Goal: Task Accomplishment & Management: Manage account settings

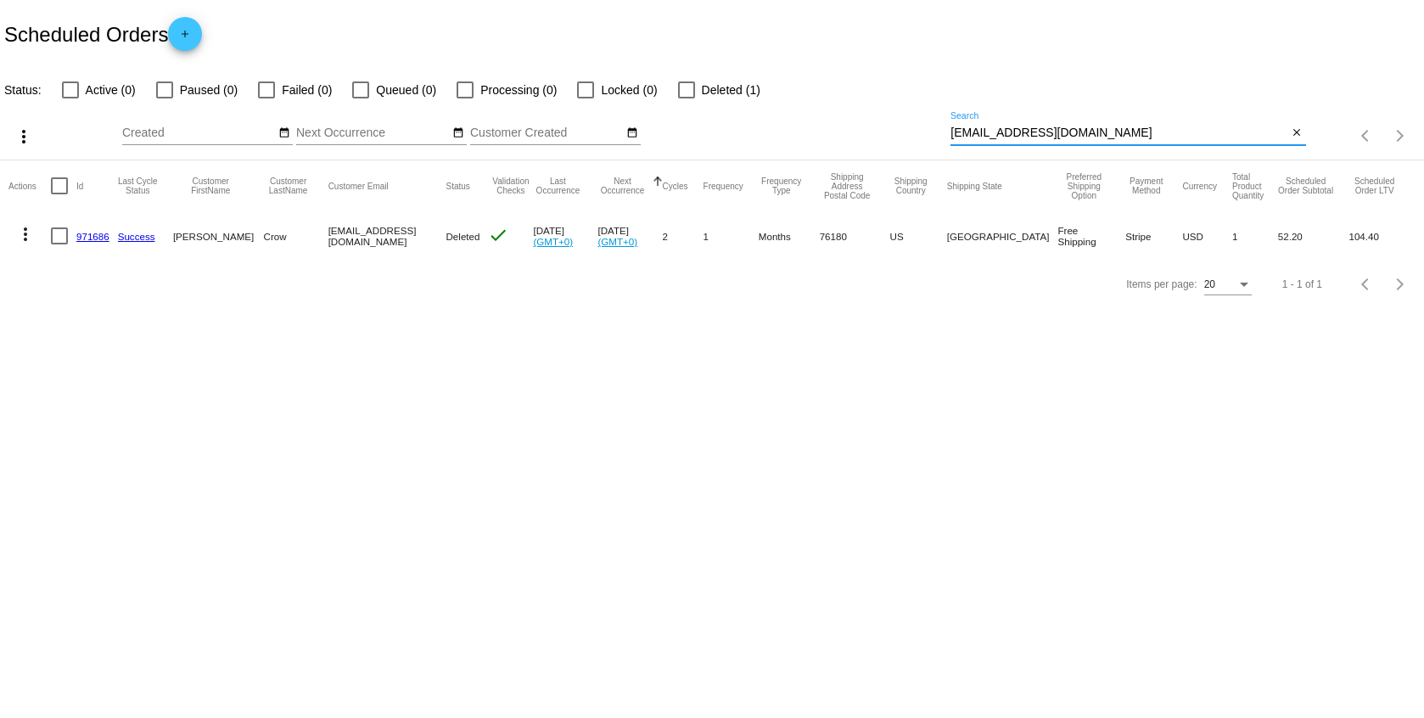
click at [981, 135] on input "[EMAIL_ADDRESS][DOMAIN_NAME]" at bounding box center [1119, 133] width 337 height 14
click at [978, 135] on input "[EMAIL_ADDRESS][DOMAIN_NAME]" at bounding box center [1119, 133] width 337 height 14
click at [978, 136] on input "[EMAIL_ADDRESS][DOMAIN_NAME]" at bounding box center [1119, 133] width 337 height 14
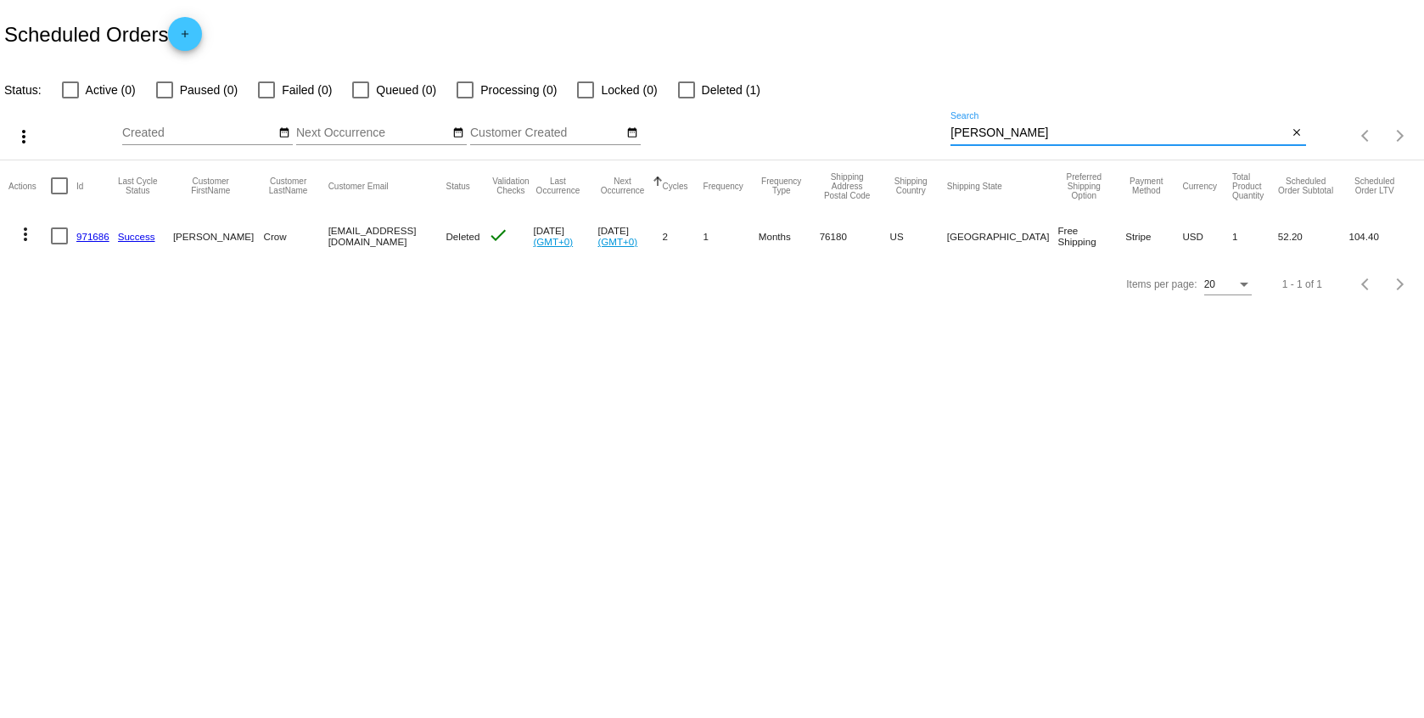
type input "[PERSON_NAME]"
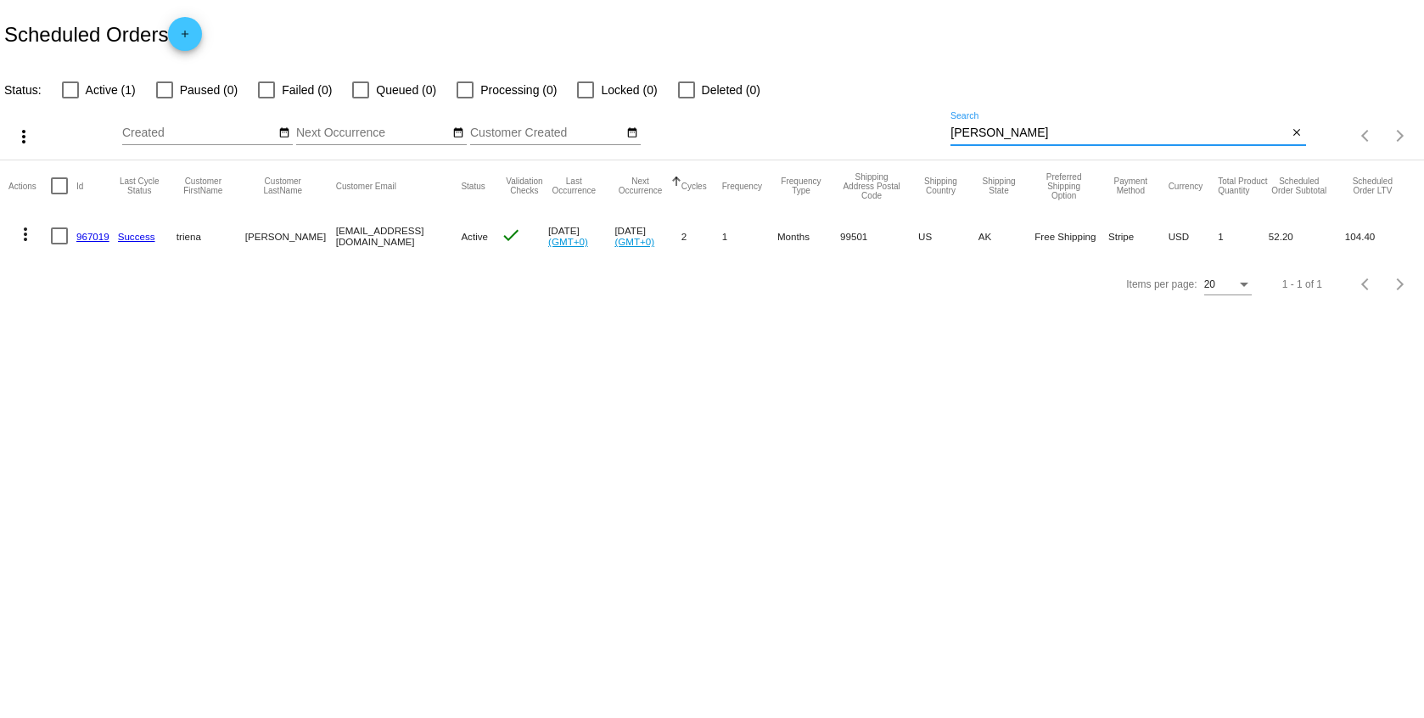
click at [65, 233] on div at bounding box center [59, 236] width 17 height 17
click at [59, 244] on input "checkbox" at bounding box center [59, 244] width 1 height 1
checkbox input "true"
click at [30, 229] on mat-icon "more_vert" at bounding box center [25, 234] width 20 height 20
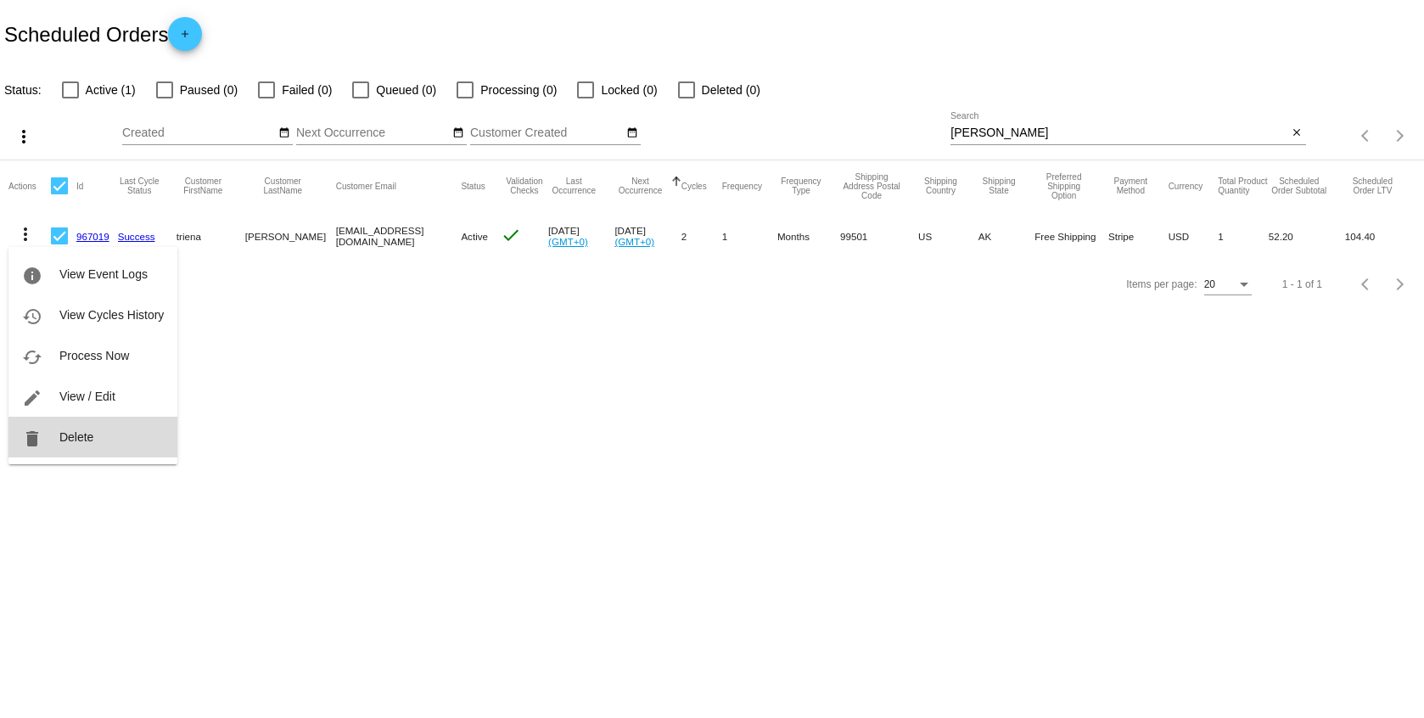
click at [98, 439] on button "delete Delete" at bounding box center [92, 437] width 169 height 41
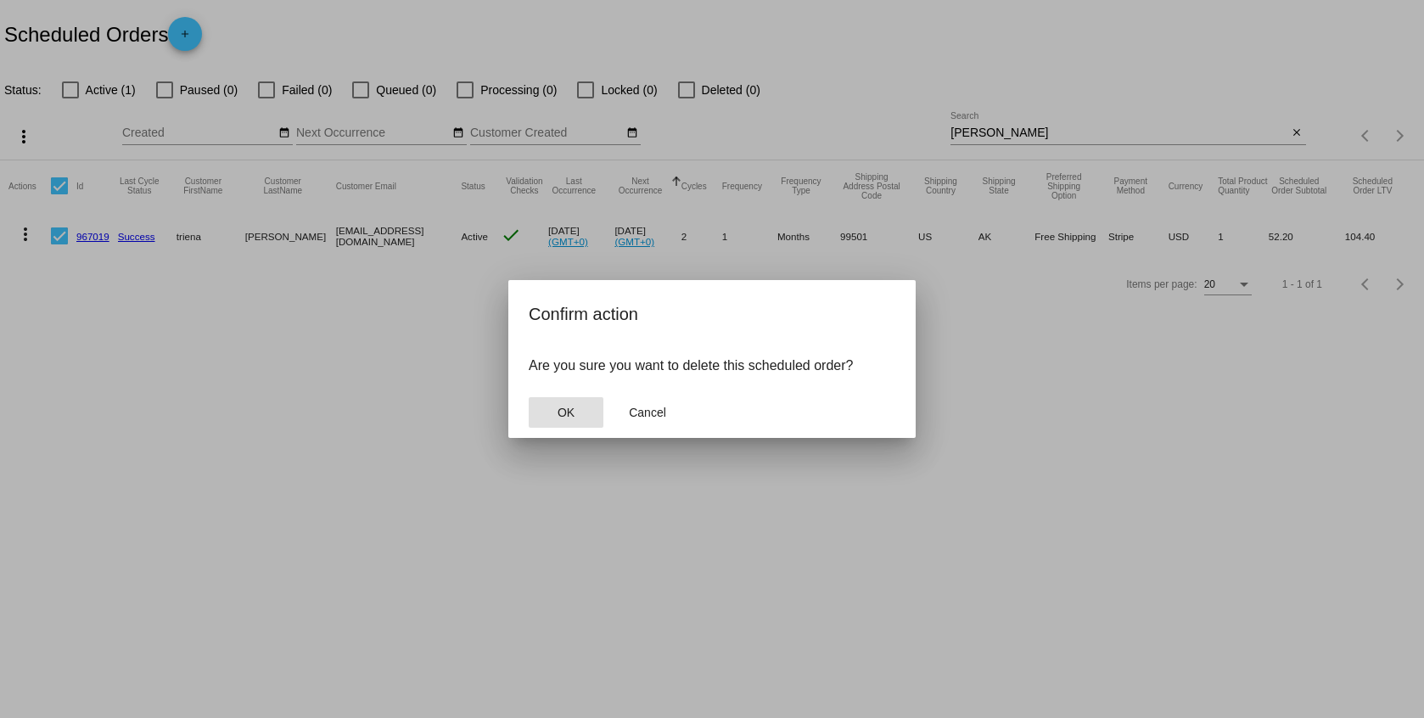
click at [525, 415] on mat-dialog-container "Confirm action Are you sure you want to delete this scheduled order? OK Cancel" at bounding box center [712, 359] width 407 height 158
click at [543, 411] on button "OK" at bounding box center [566, 412] width 75 height 31
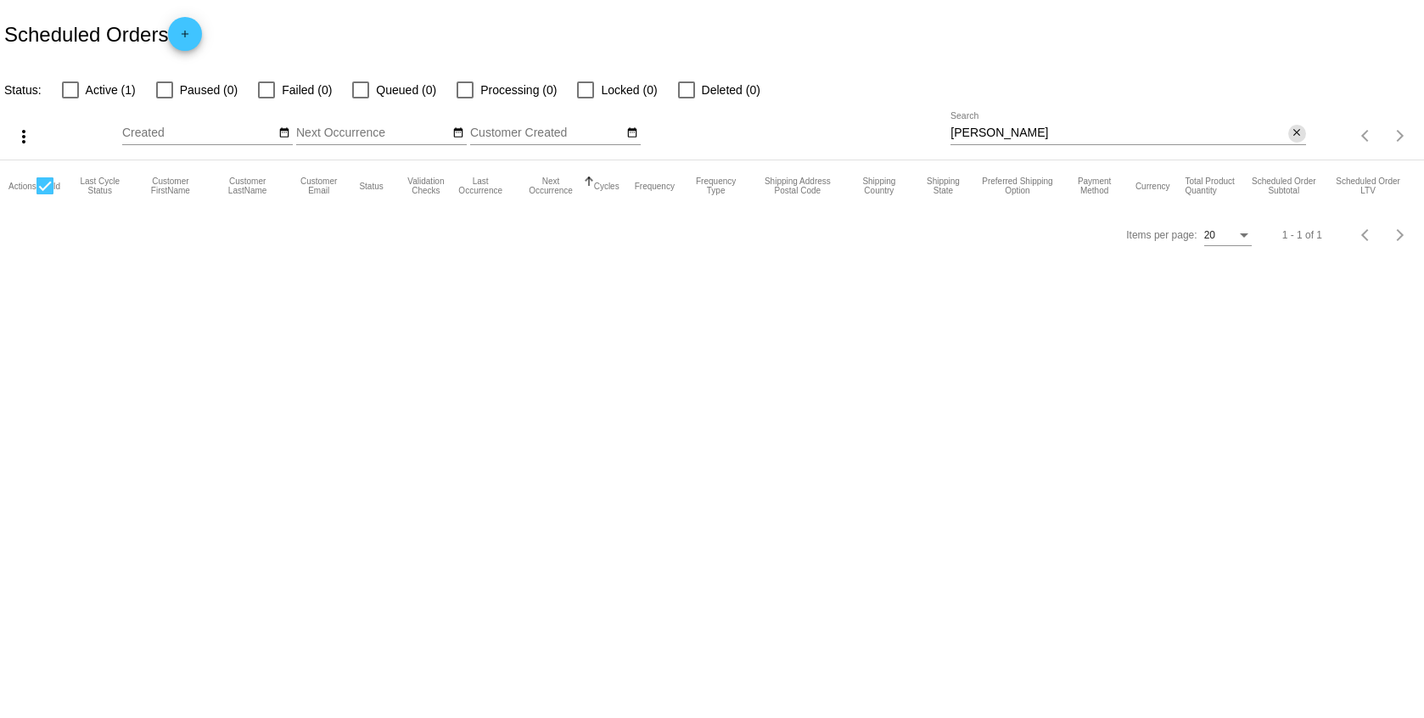
click at [1292, 135] on mat-icon "close" at bounding box center [1297, 133] width 12 height 14
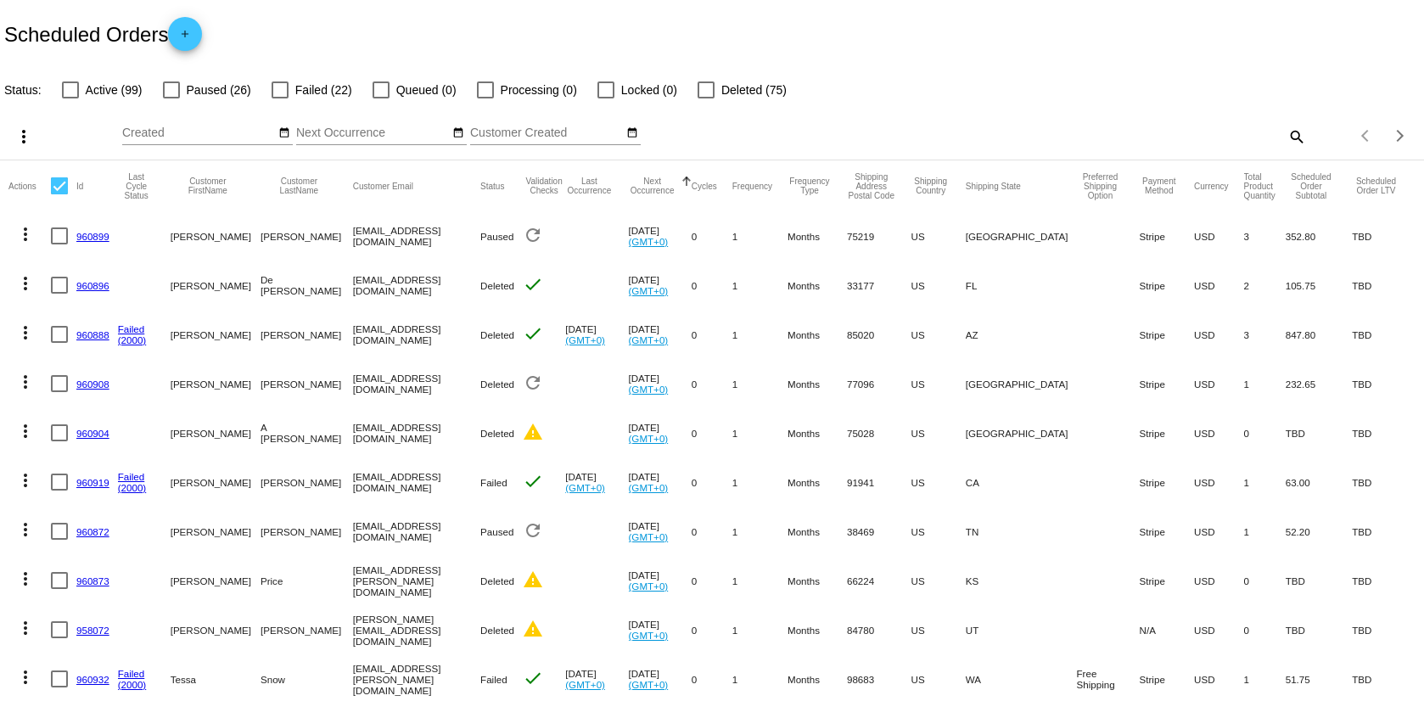
click at [64, 190] on div at bounding box center [59, 185] width 17 height 17
click at [59, 194] on input "checkbox" at bounding box center [59, 194] width 1 height 1
checkbox input "true"
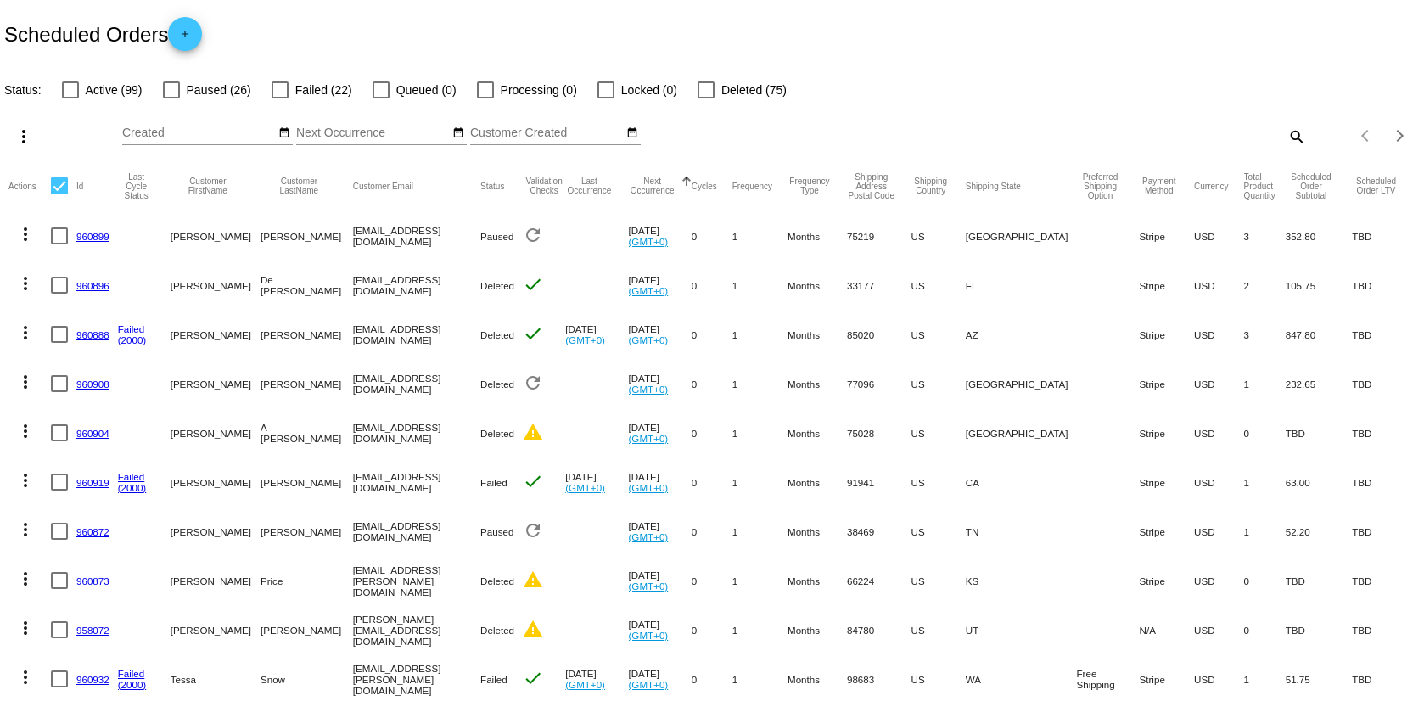
checkbox input "true"
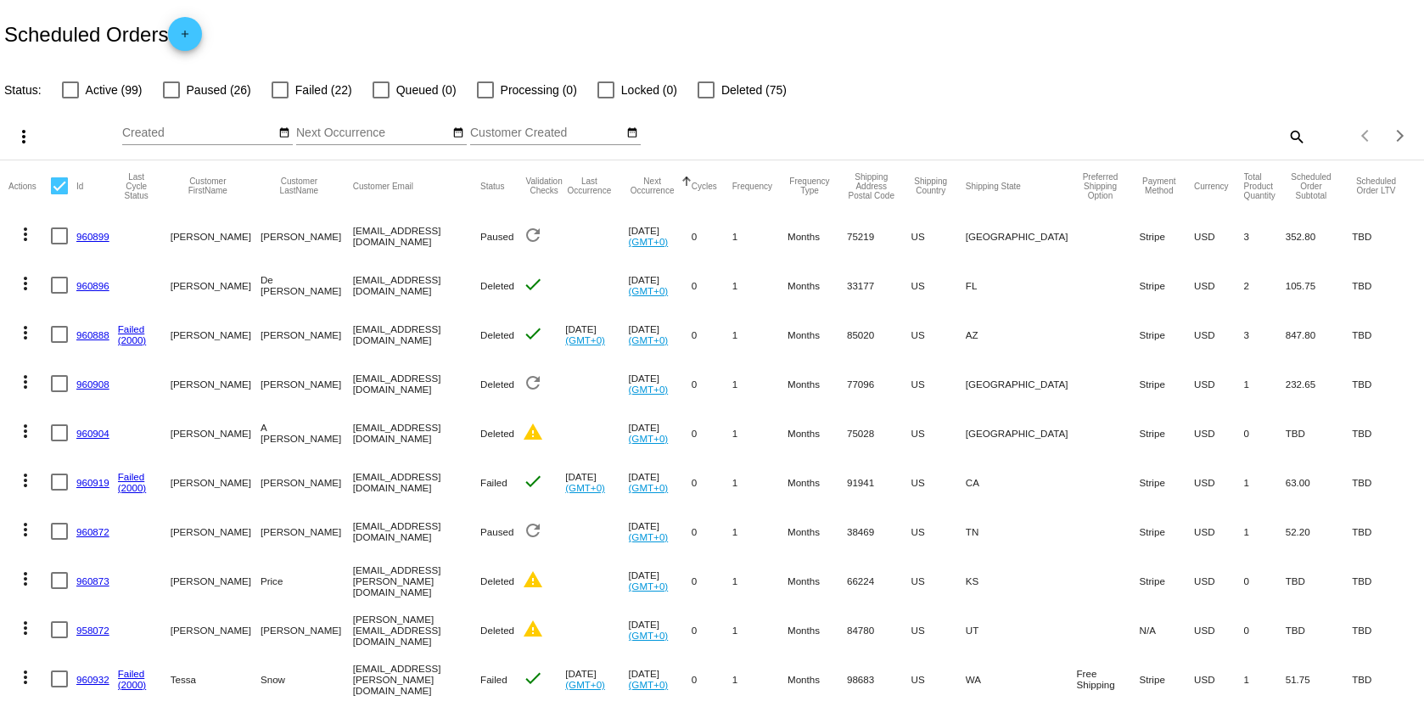
checkbox input "true"
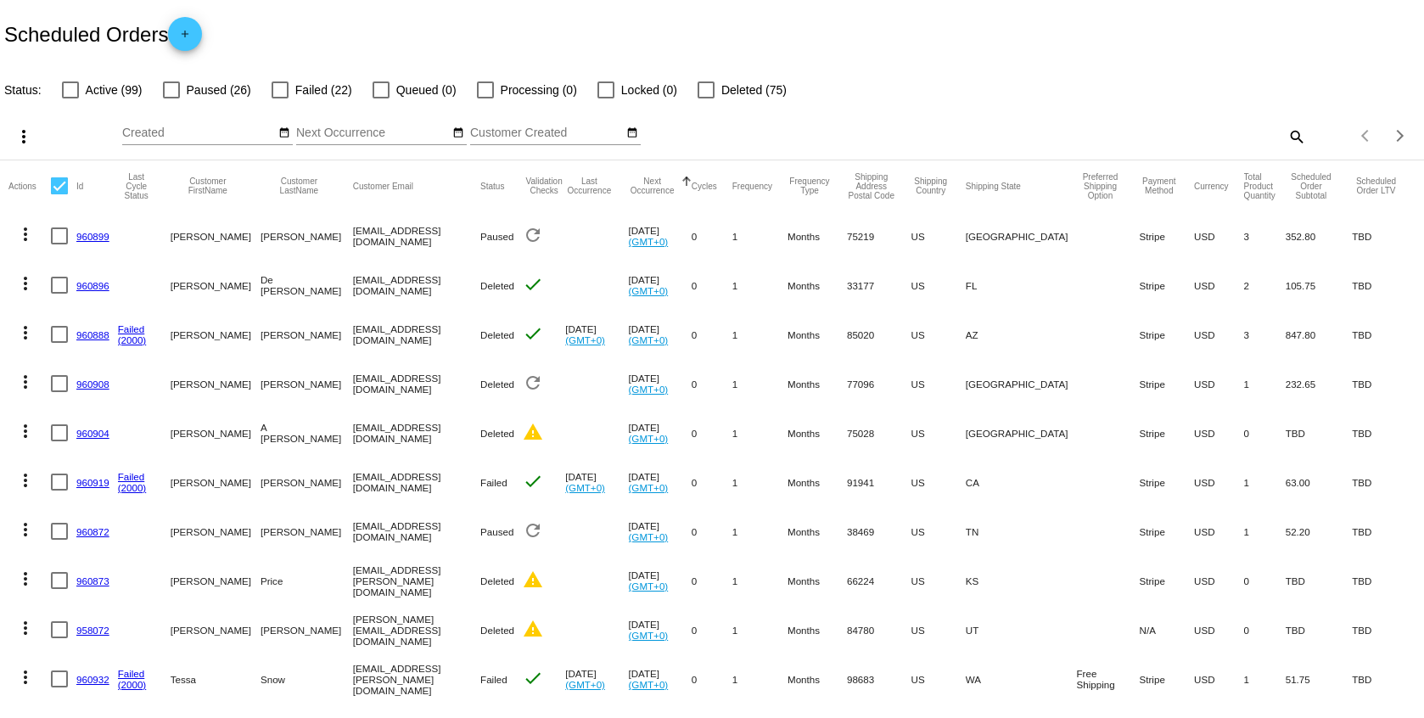
checkbox input "true"
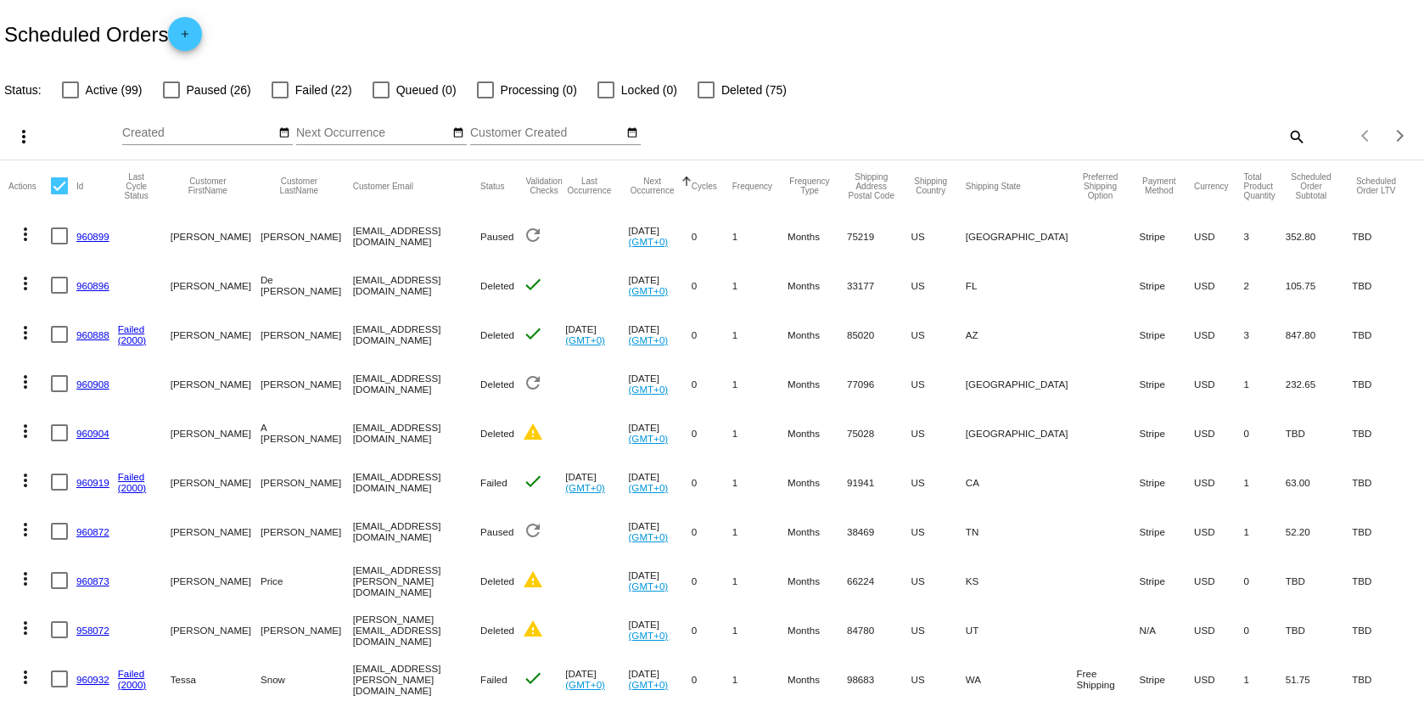
checkbox input "true"
click at [698, 91] on div at bounding box center [706, 89] width 17 height 17
click at [705, 98] on input "Deleted (75)" at bounding box center [705, 98] width 1 height 1
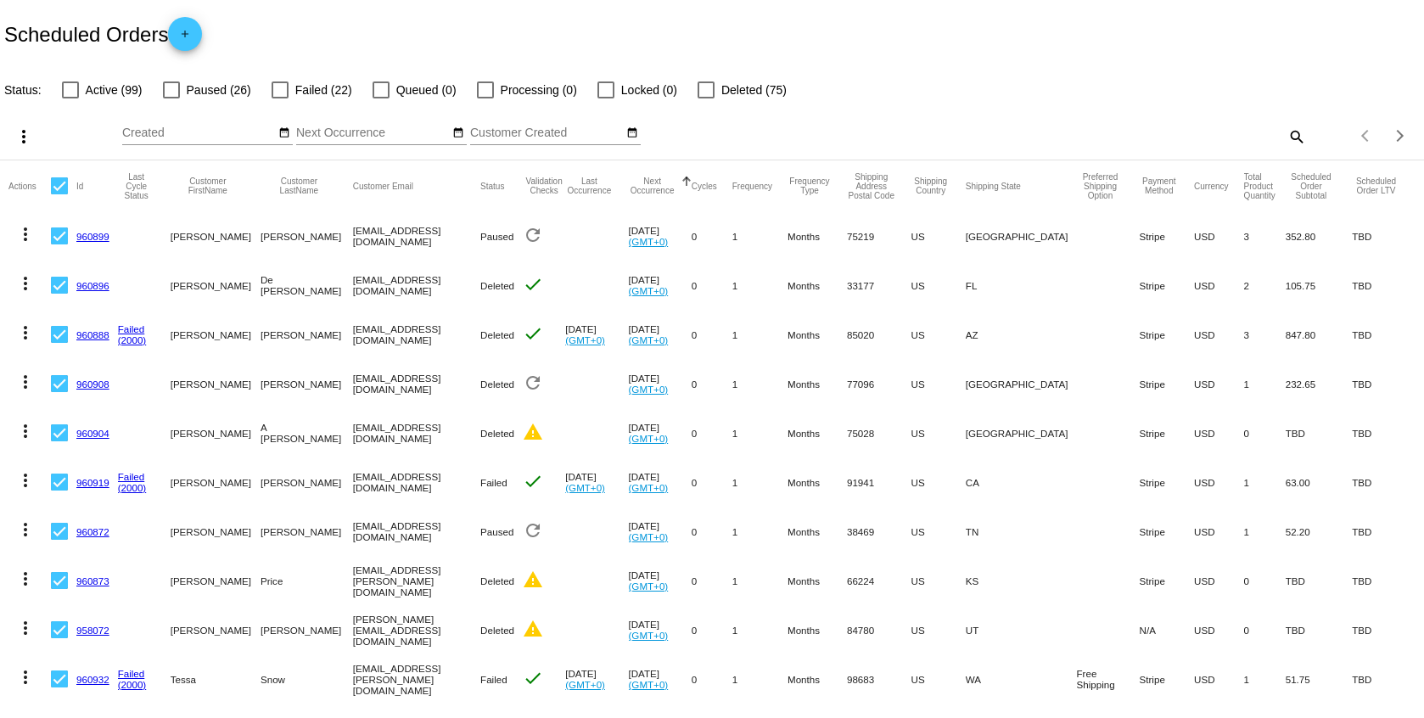
checkbox input "true"
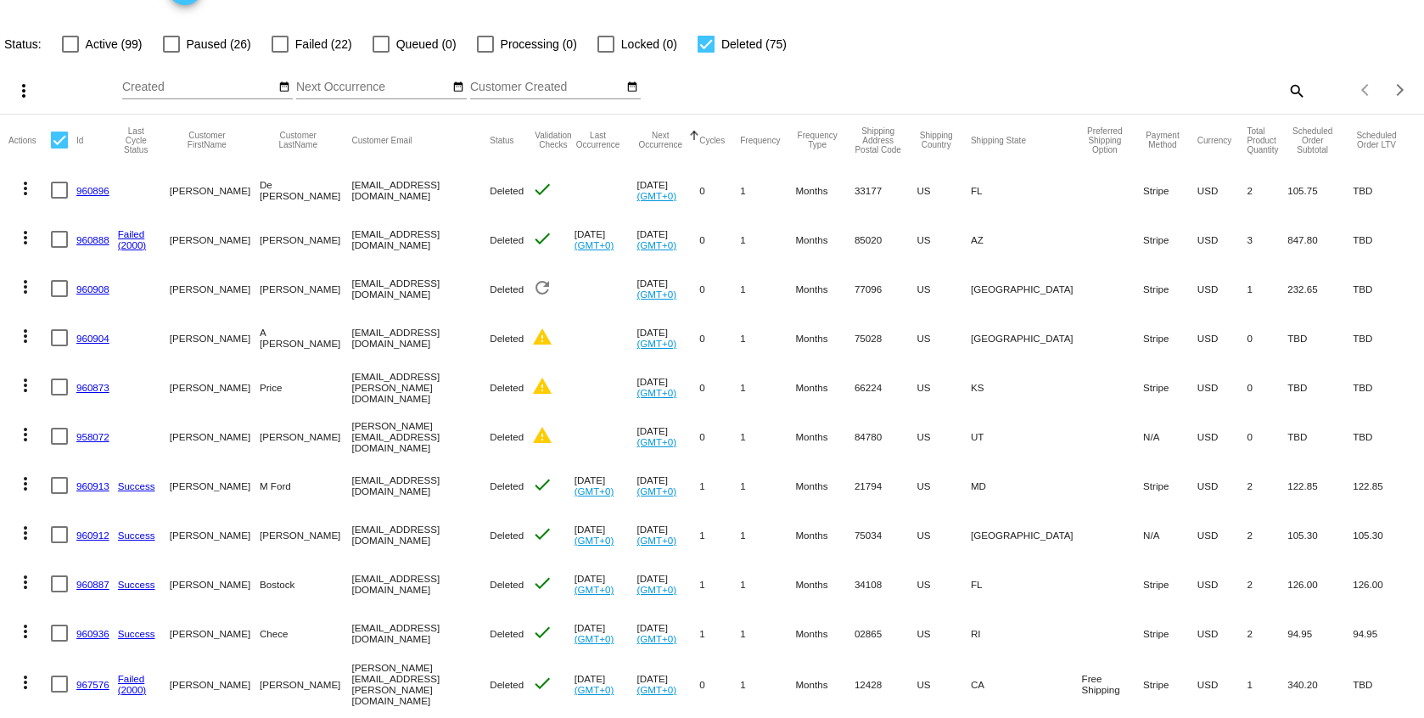
scroll to position [47, 0]
click at [61, 140] on div at bounding box center [59, 139] width 17 height 17
click at [59, 148] on input "checkbox" at bounding box center [59, 148] width 1 height 1
checkbox input "true"
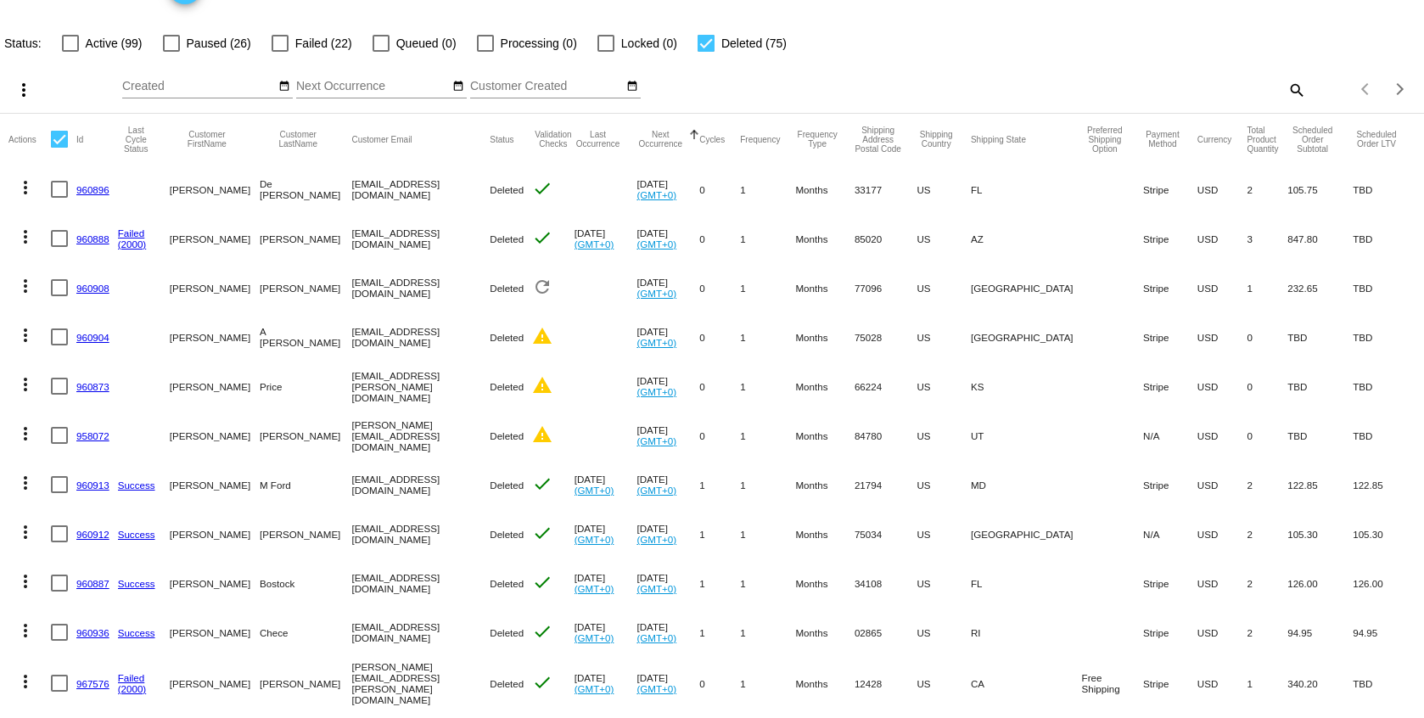
checkbox input "true"
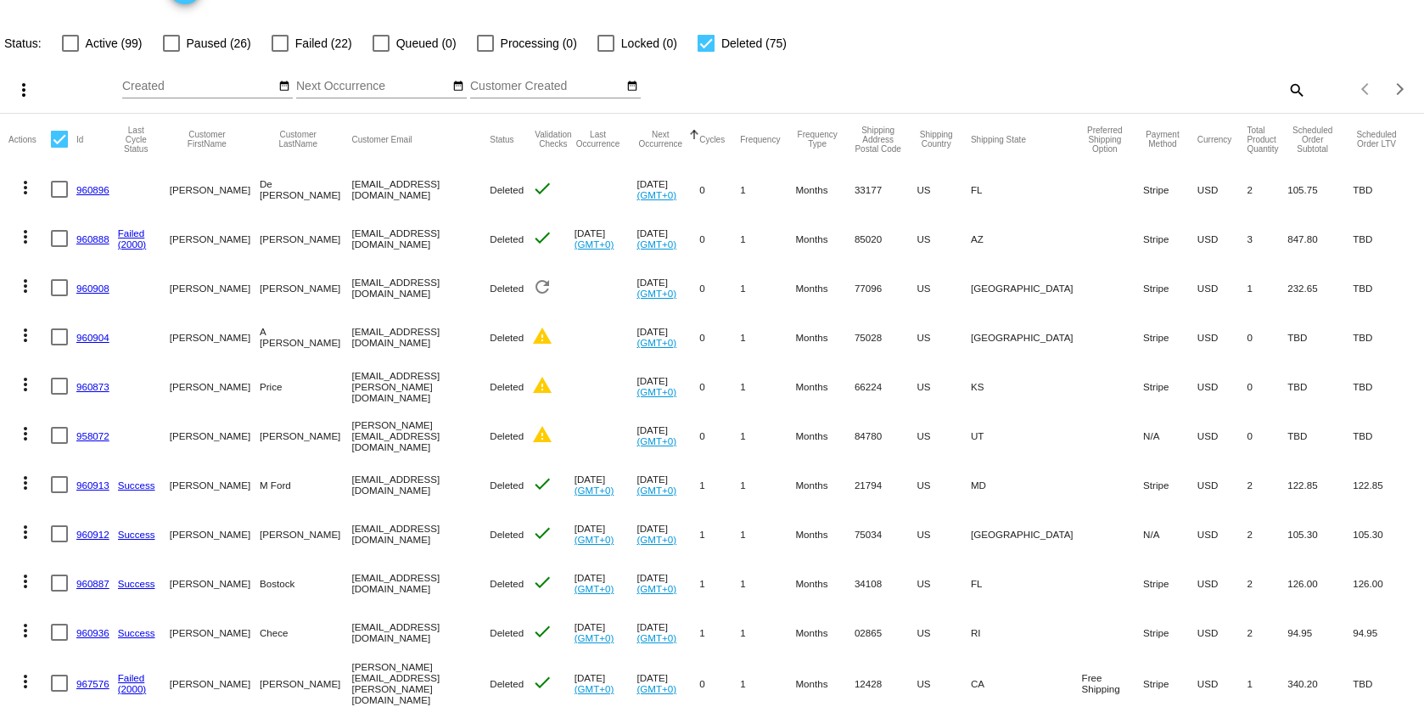
checkbox input "true"
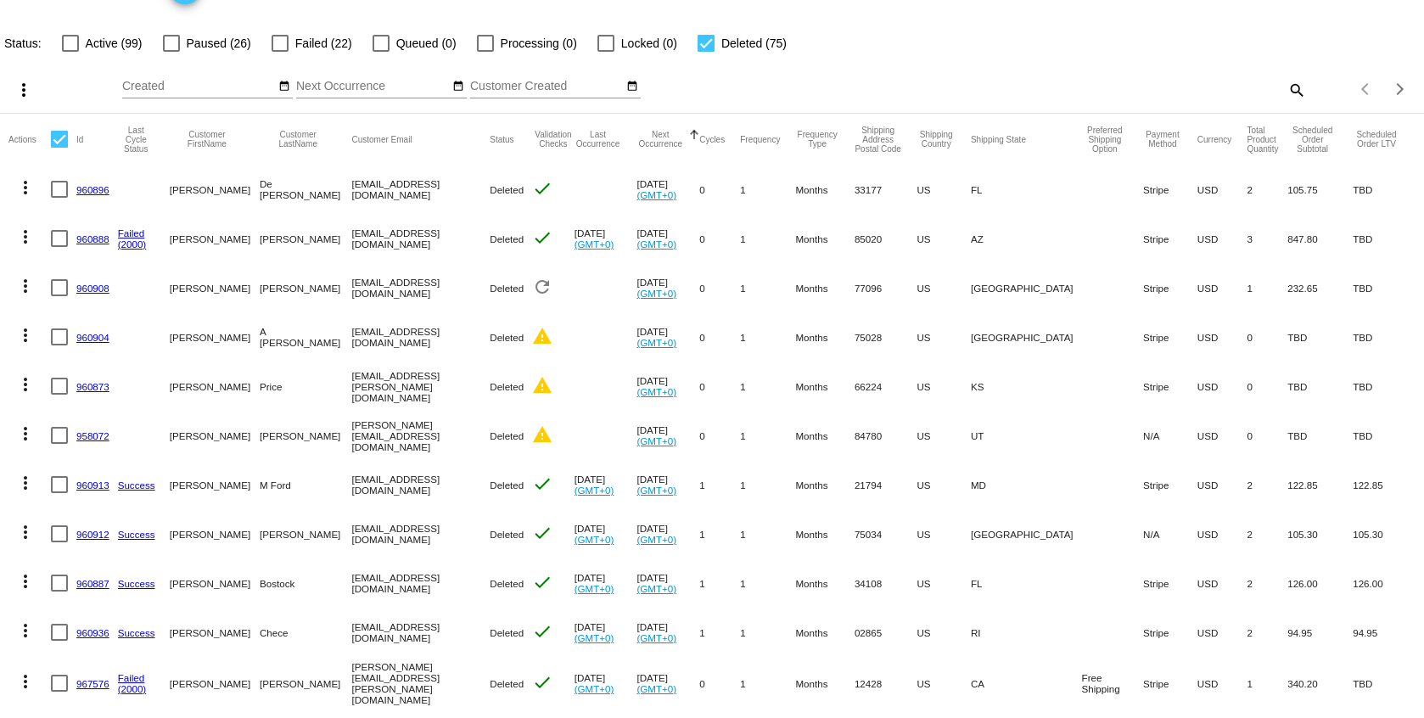
checkbox input "true"
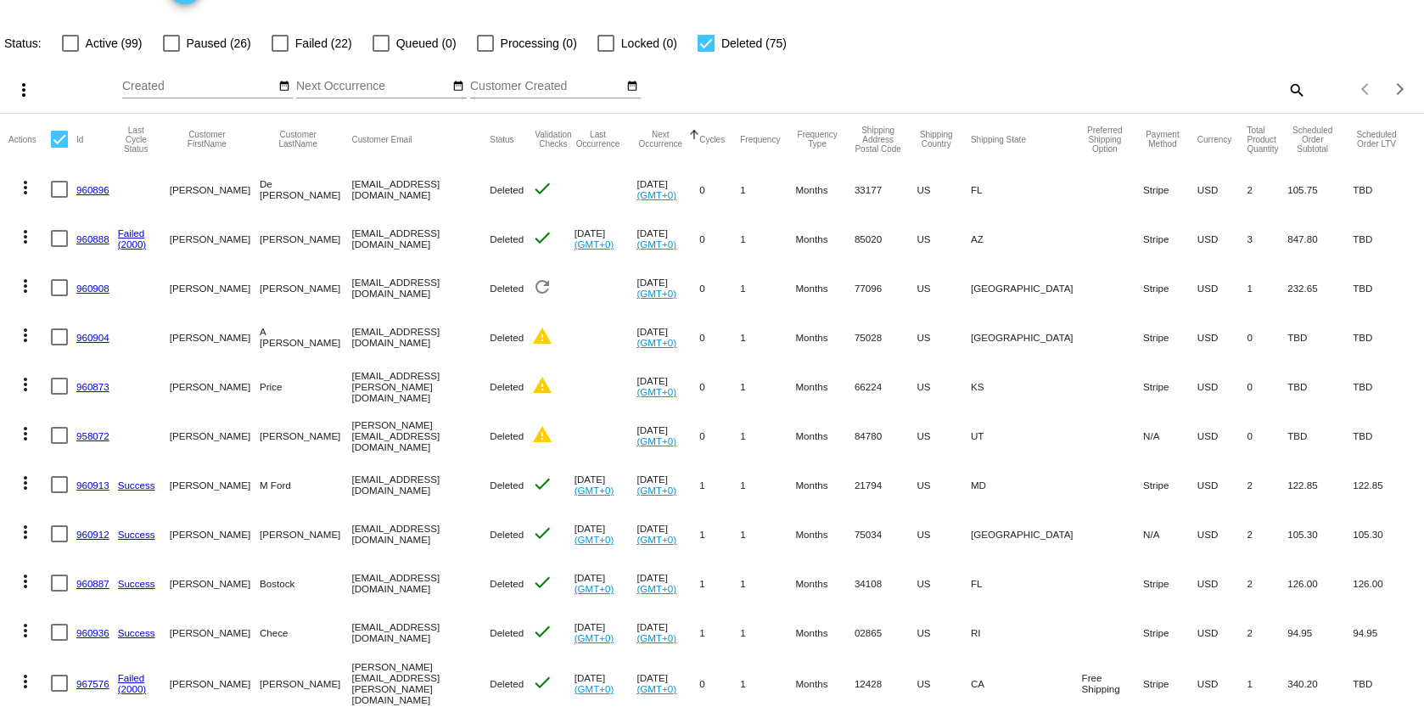
checkbox input "true"
click at [61, 140] on div at bounding box center [59, 139] width 17 height 17
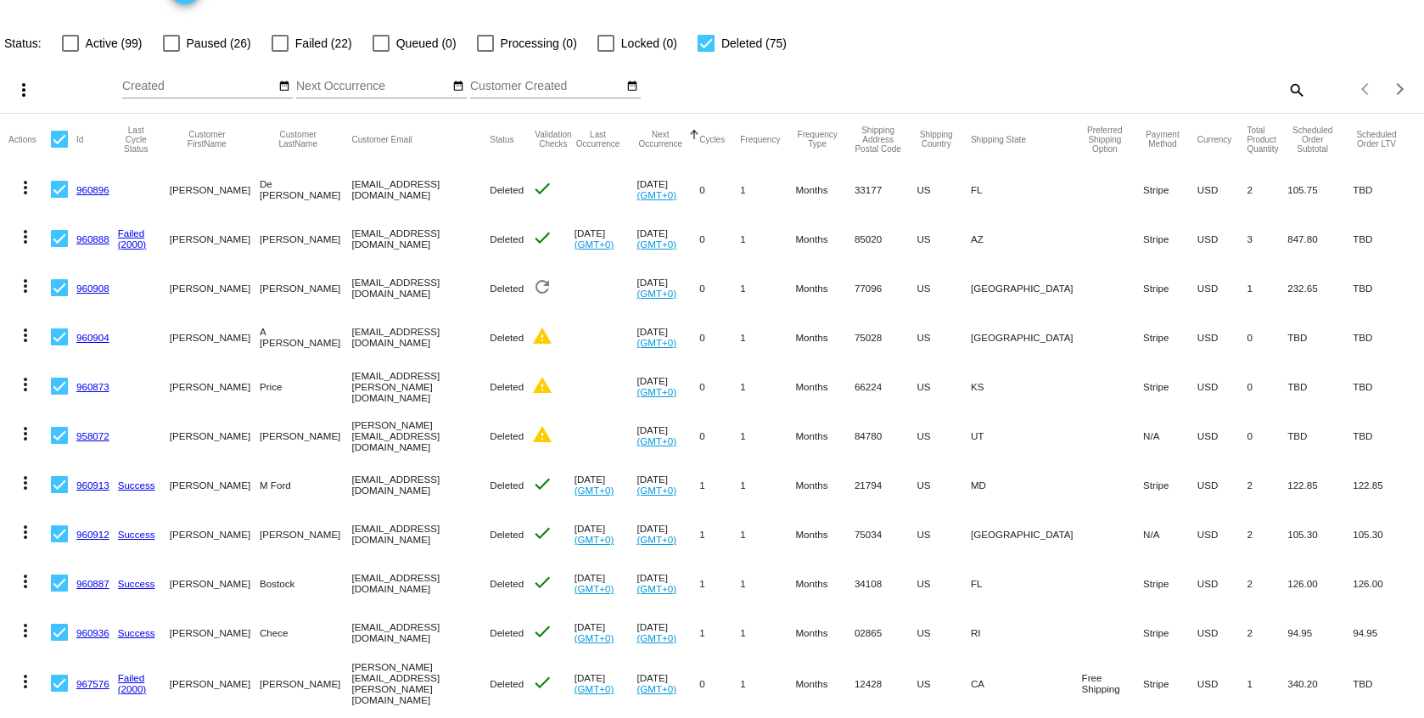
click at [59, 148] on input "checkbox" at bounding box center [59, 148] width 1 height 1
checkbox input "false"
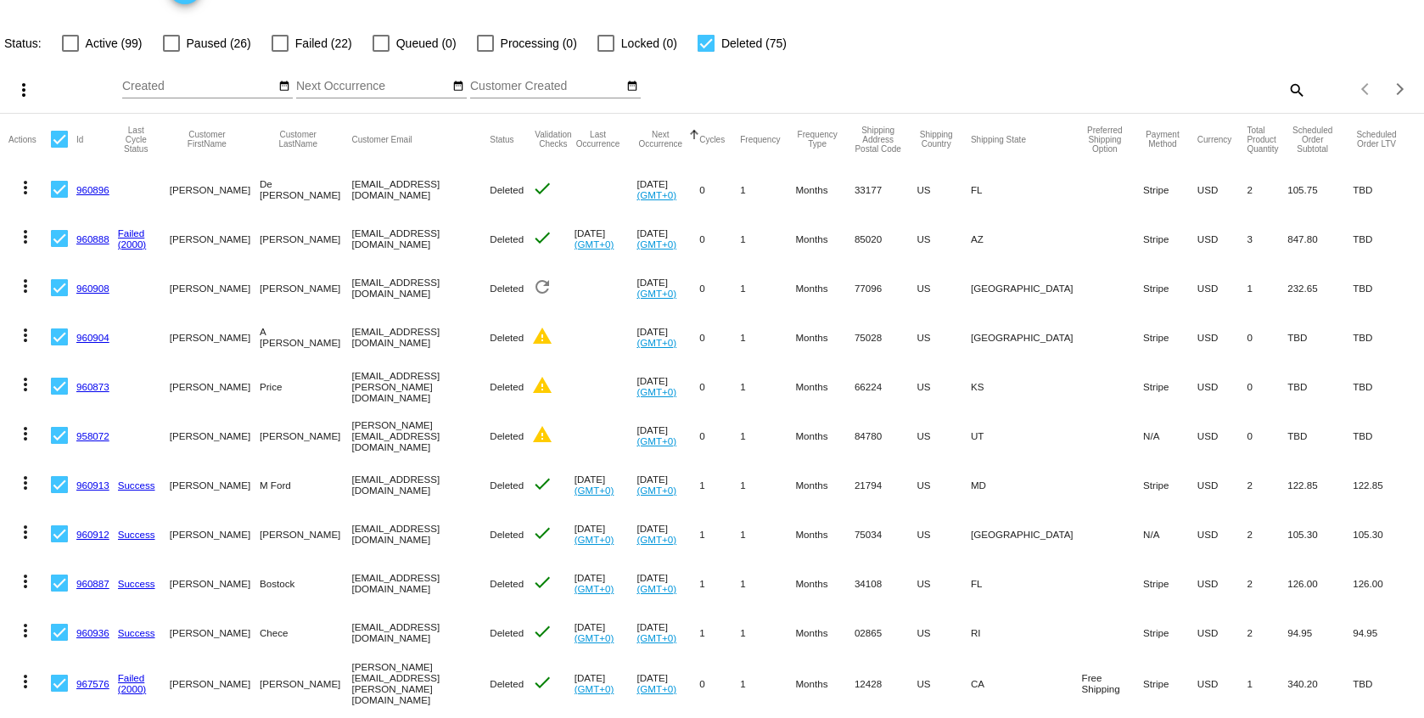
checkbox input "false"
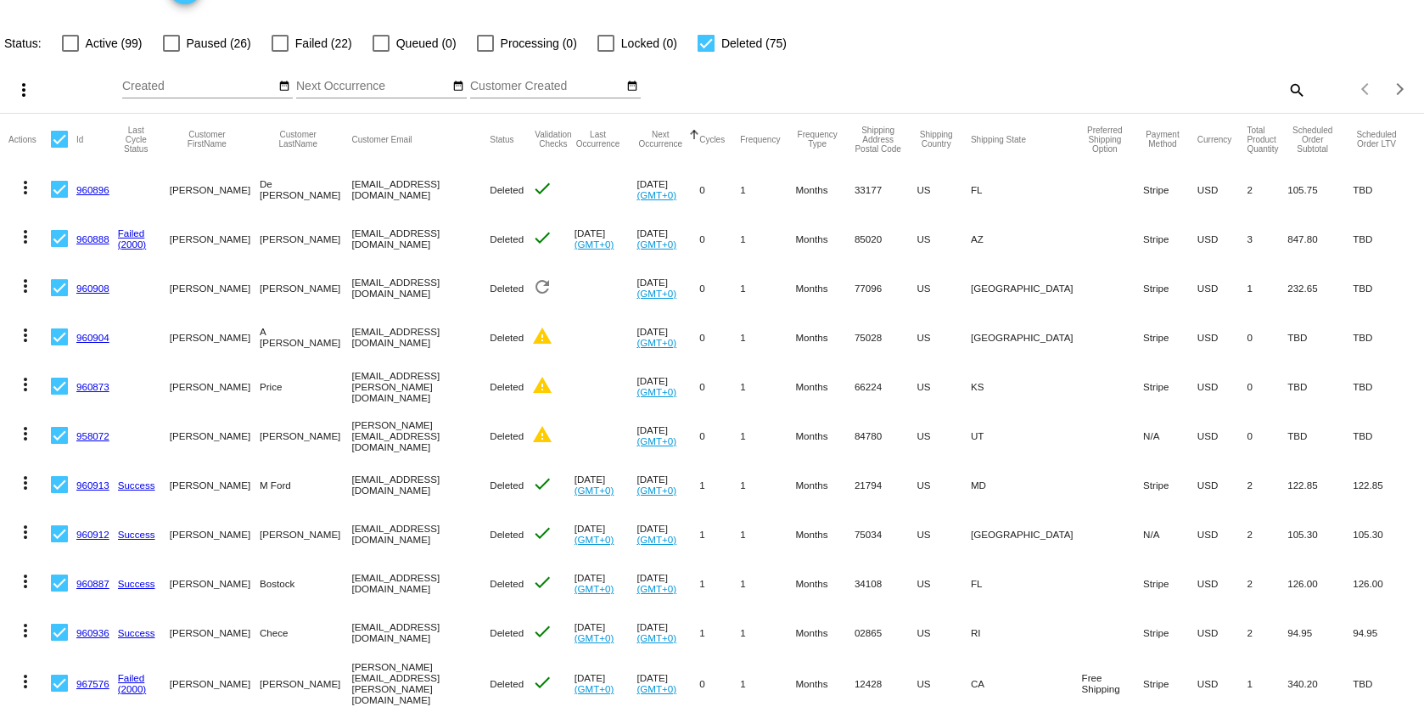
checkbox input "false"
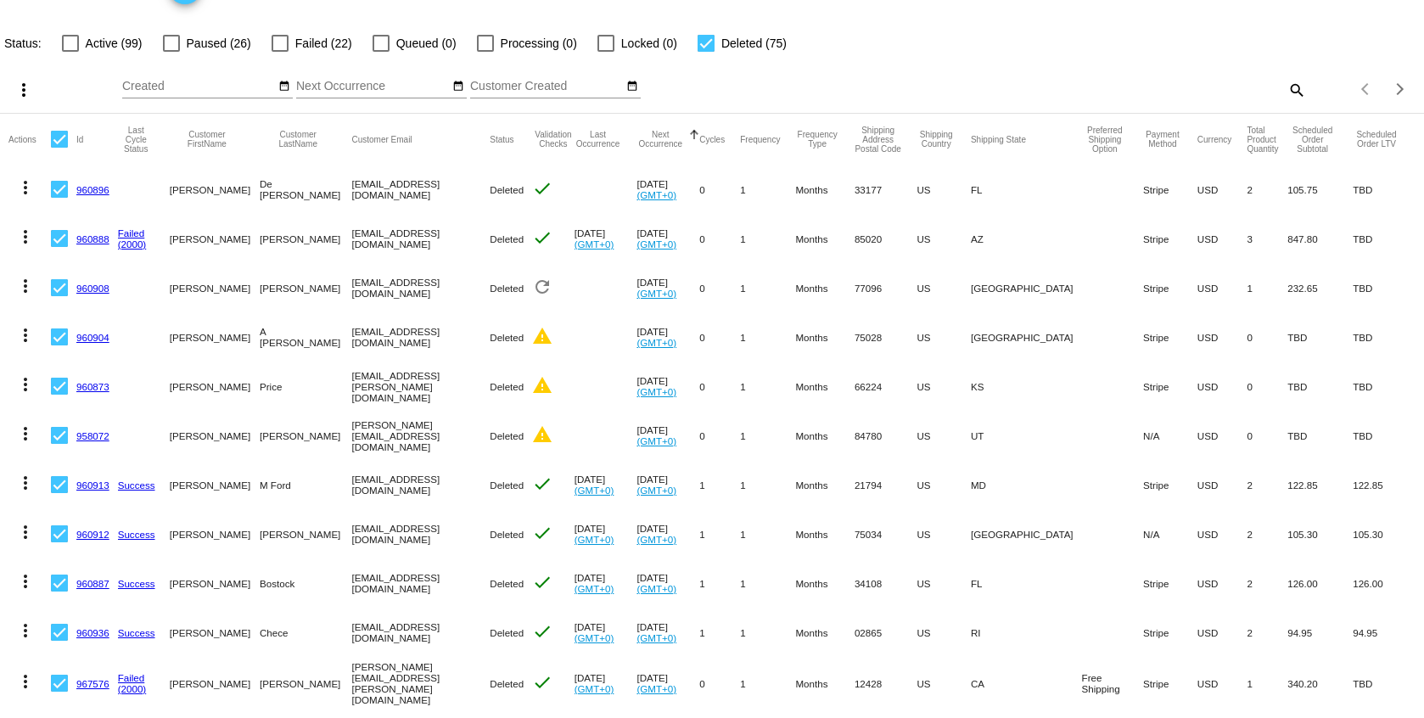
checkbox input "false"
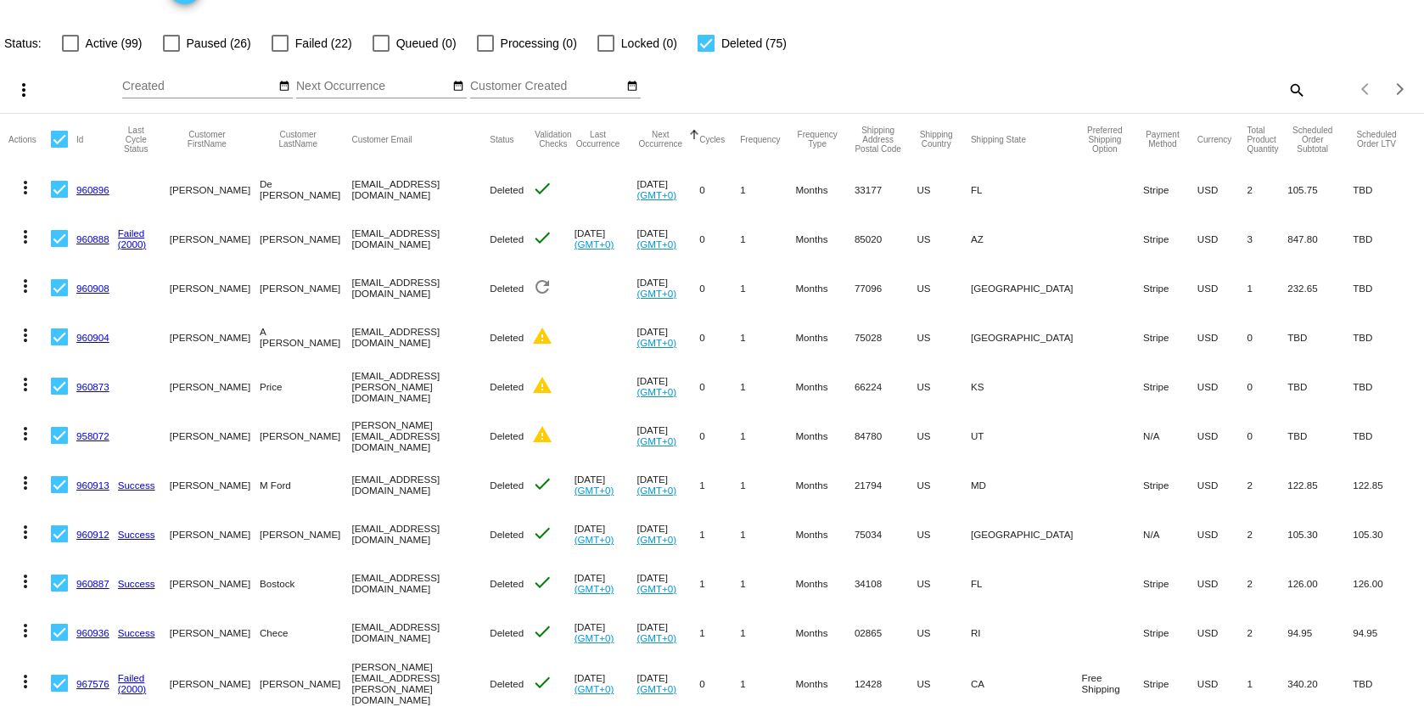
checkbox input "false"
click at [700, 42] on div at bounding box center [706, 43] width 17 height 17
click at [705, 52] on input "Deleted (75)" at bounding box center [705, 52] width 1 height 1
checkbox input "false"
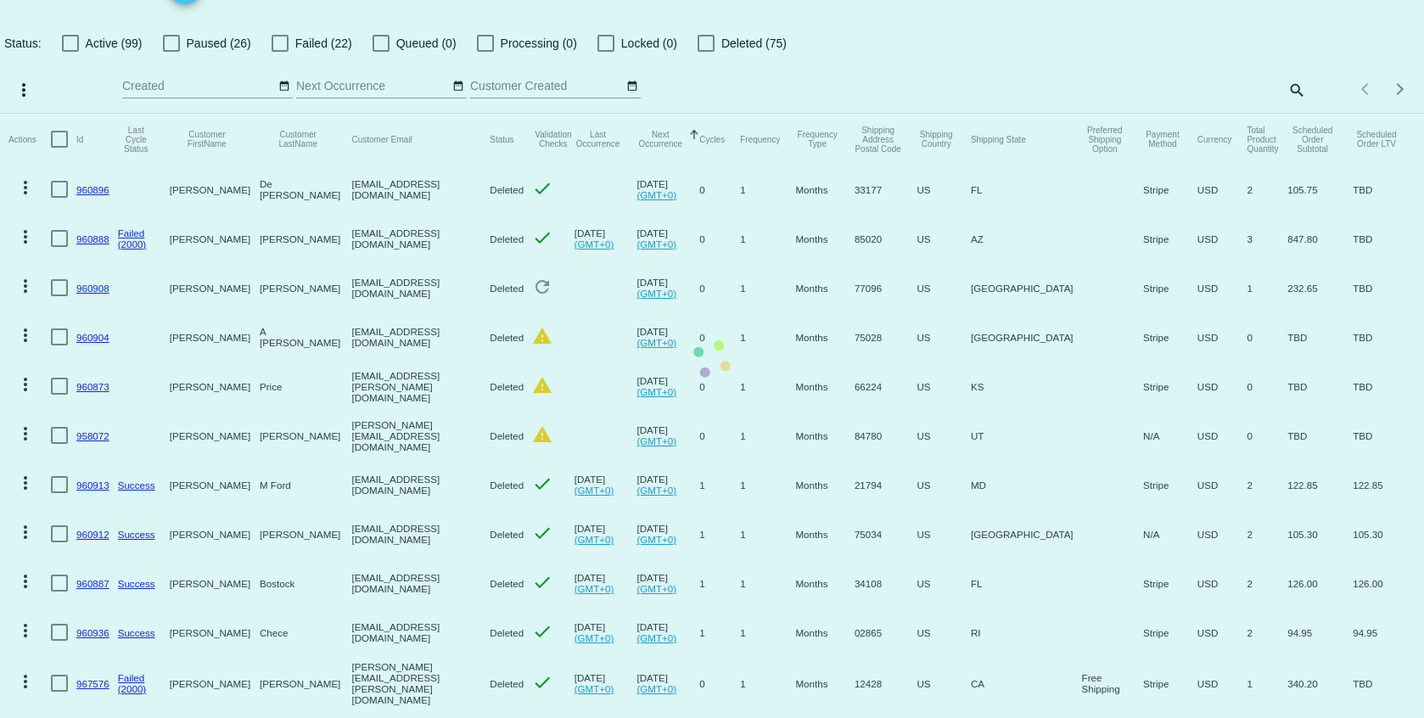
click at [78, 43] on app-dashboard-scheduled-orders "Scheduled Orders add Status: Active (99) Paused (26) Failed (22) Queued (0) Pro…" at bounding box center [712, 576] width 1424 height 1247
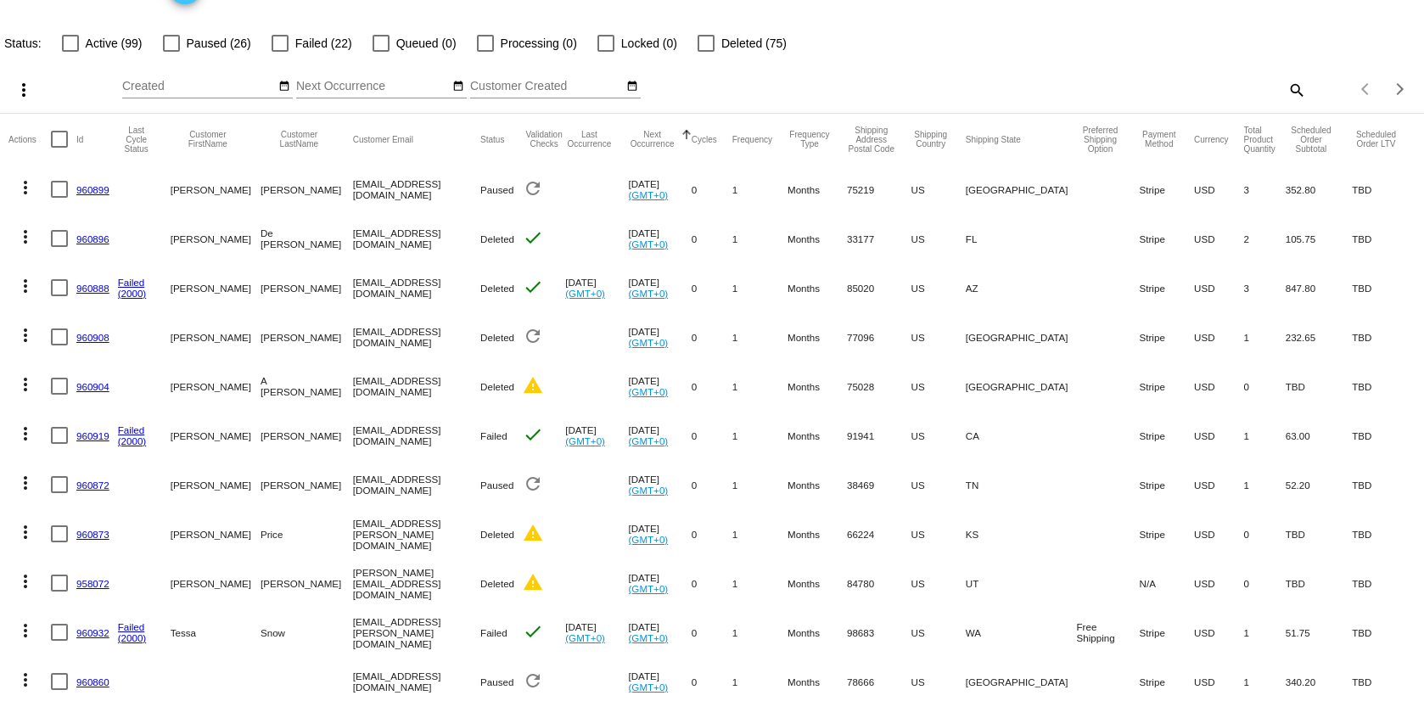
click at [78, 43] on div at bounding box center [70, 43] width 17 height 17
click at [70, 52] on input "Active (99)" at bounding box center [70, 52] width 1 height 1
click at [75, 45] on div at bounding box center [70, 43] width 17 height 17
click at [70, 52] on input "Active (99)" at bounding box center [70, 52] width 1 height 1
checkbox input "false"
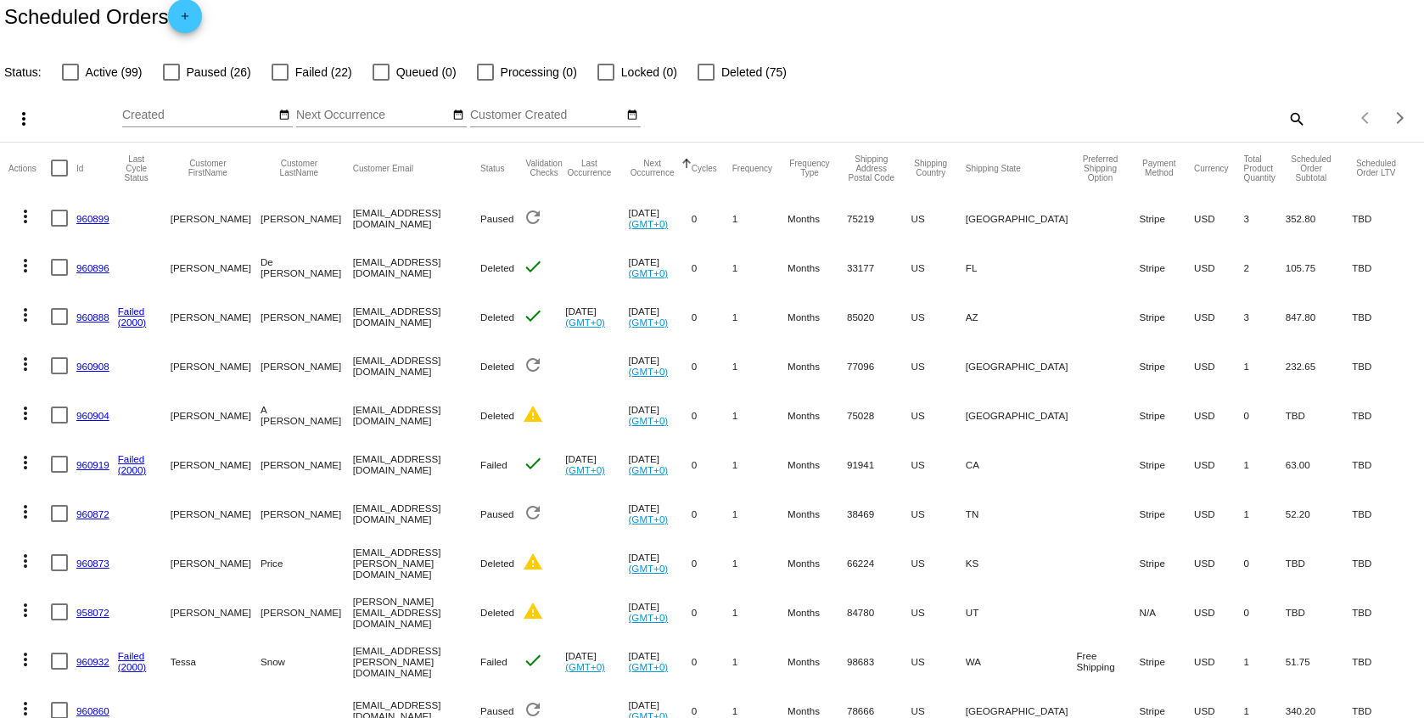
scroll to position [17, 0]
click at [698, 71] on div at bounding box center [706, 73] width 17 height 17
click at [705, 81] on input "Deleted (75)" at bounding box center [705, 81] width 1 height 1
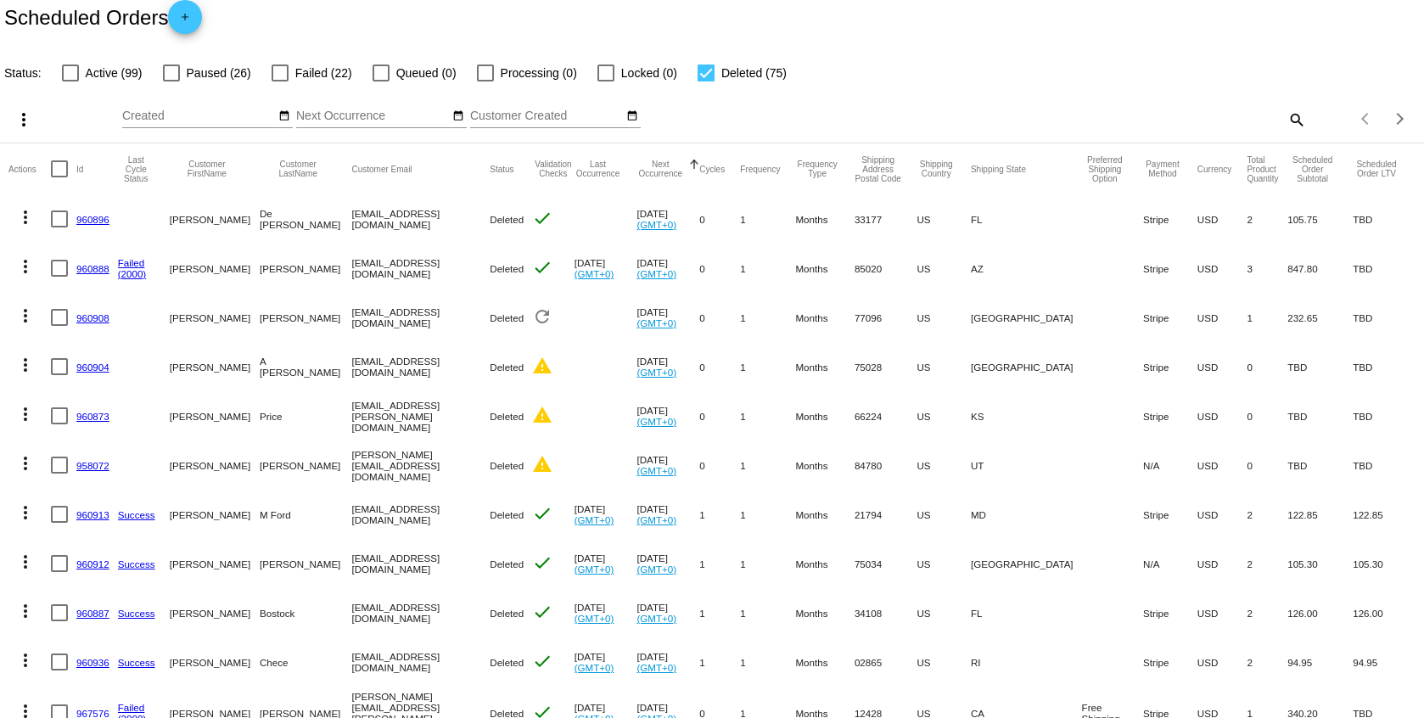
click at [1286, 124] on mat-icon "search" at bounding box center [1296, 119] width 20 height 26
click at [698, 70] on div at bounding box center [706, 73] width 17 height 17
click at [705, 81] on input "Deleted (75)" at bounding box center [705, 81] width 1 height 1
checkbox input "false"
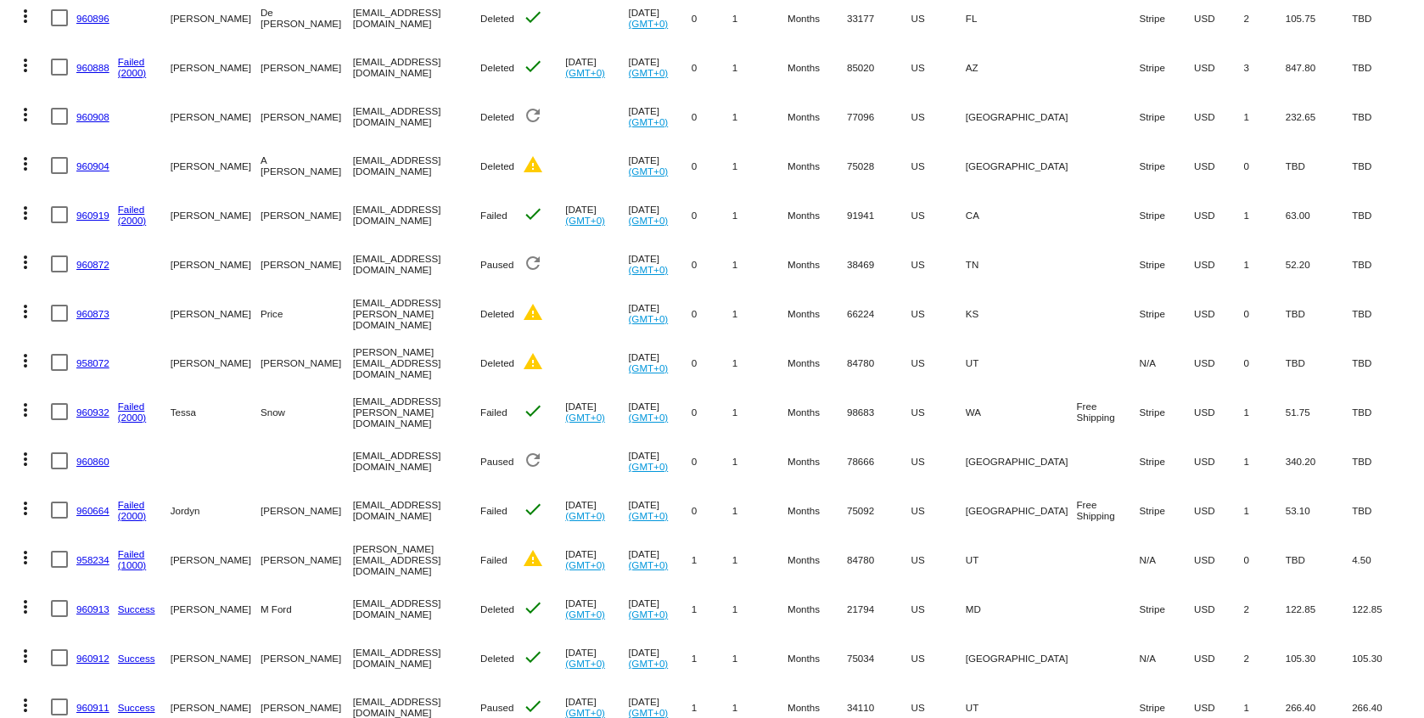
scroll to position [0, 0]
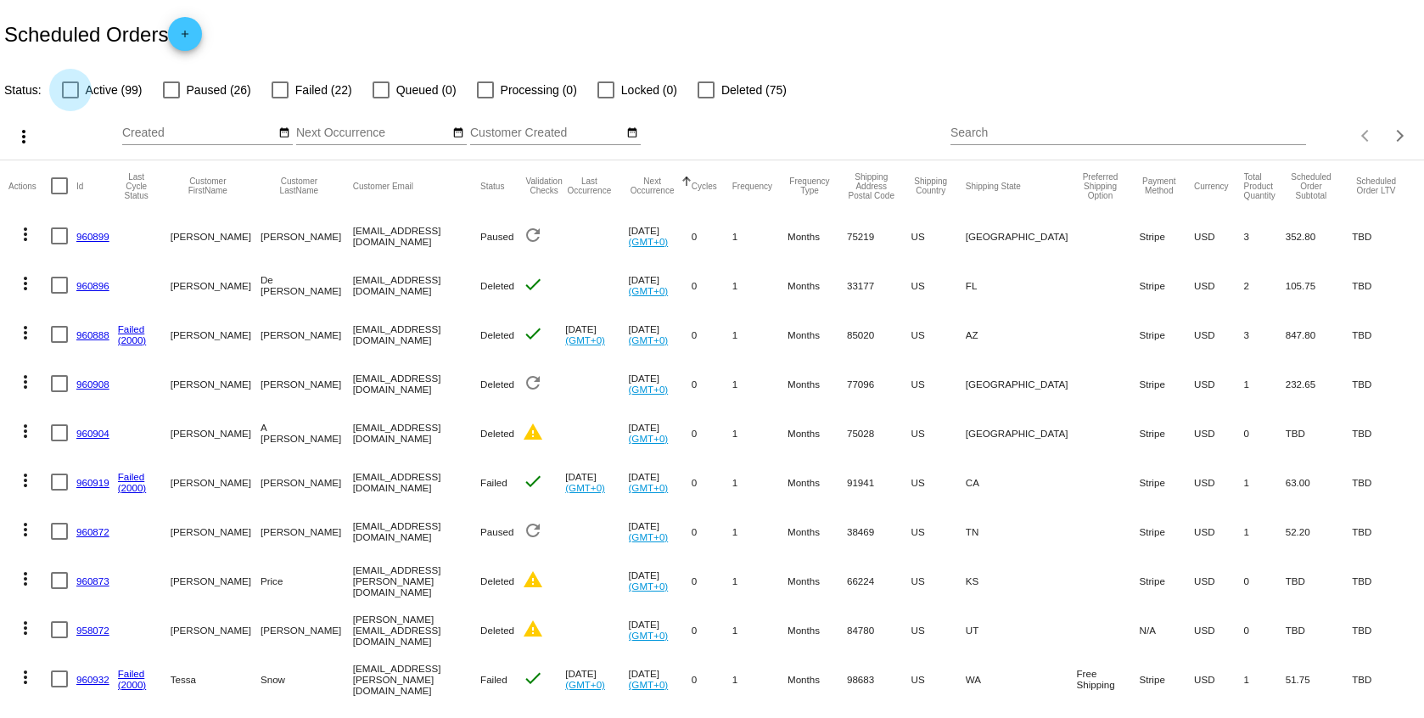
click at [71, 90] on div at bounding box center [70, 89] width 17 height 17
click at [70, 98] on input "Active (99)" at bounding box center [70, 98] width 1 height 1
click at [71, 90] on div at bounding box center [70, 89] width 17 height 17
click at [70, 98] on input "Active (99)" at bounding box center [70, 98] width 1 height 1
checkbox input "false"
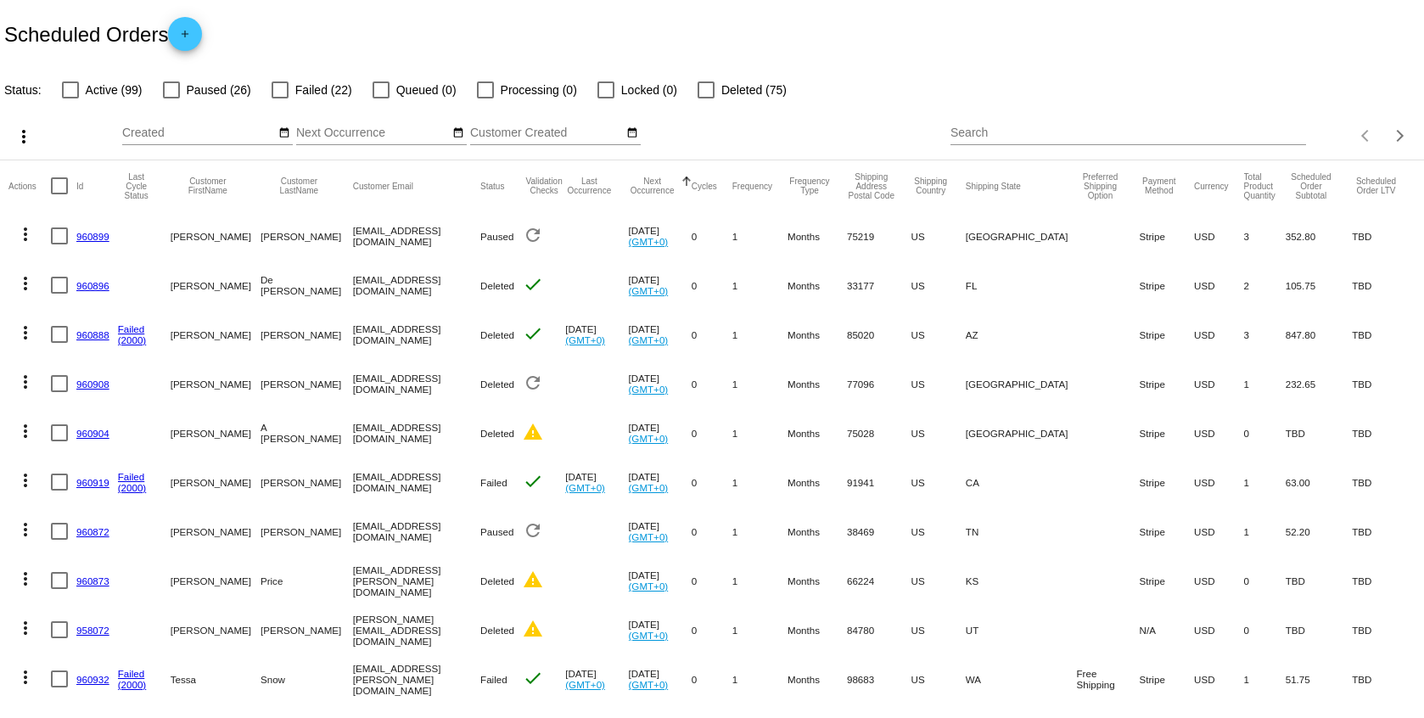
click at [677, 87] on mat-checkbox "Deleted (75)" at bounding box center [732, 90] width 110 height 20
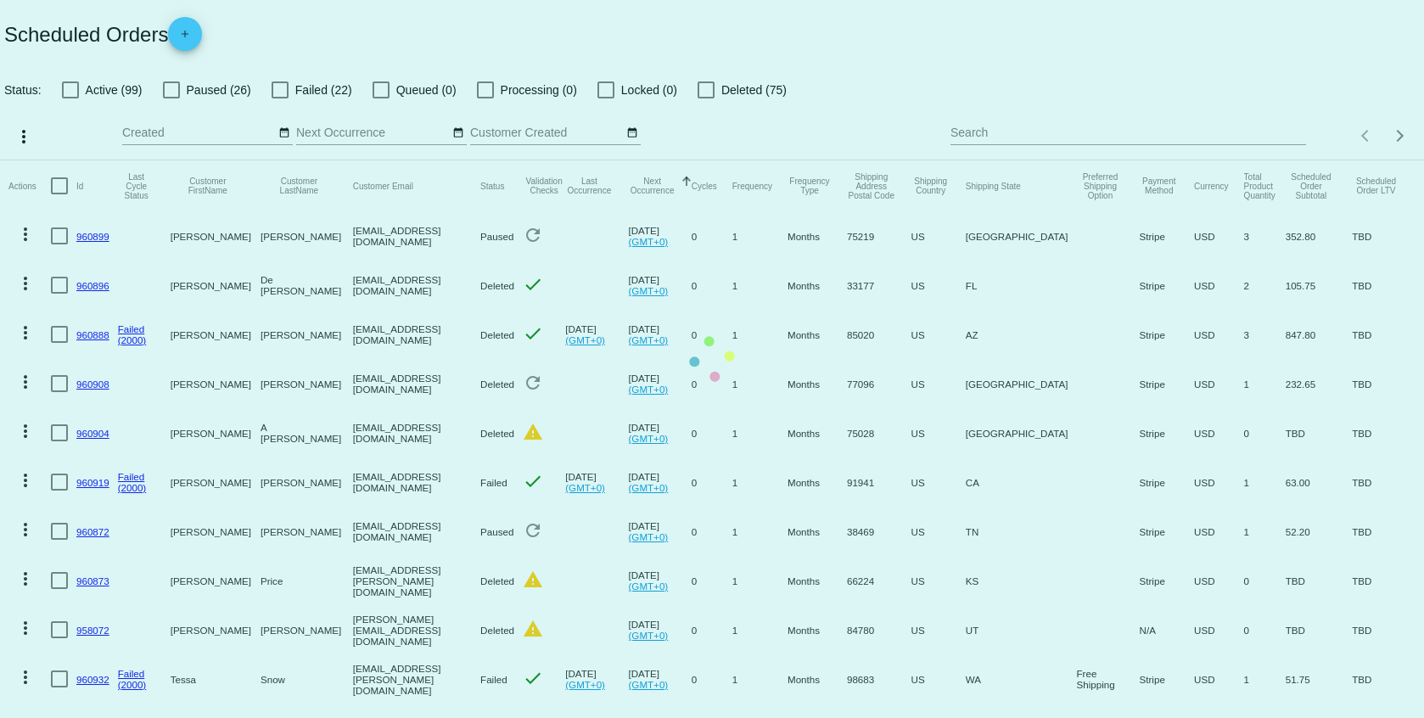
click at [697, 160] on mat-table "Actions Id Last Cycle Status Customer FirstName Customer LastName Customer Emai…" at bounding box center [712, 678] width 1424 height 1036
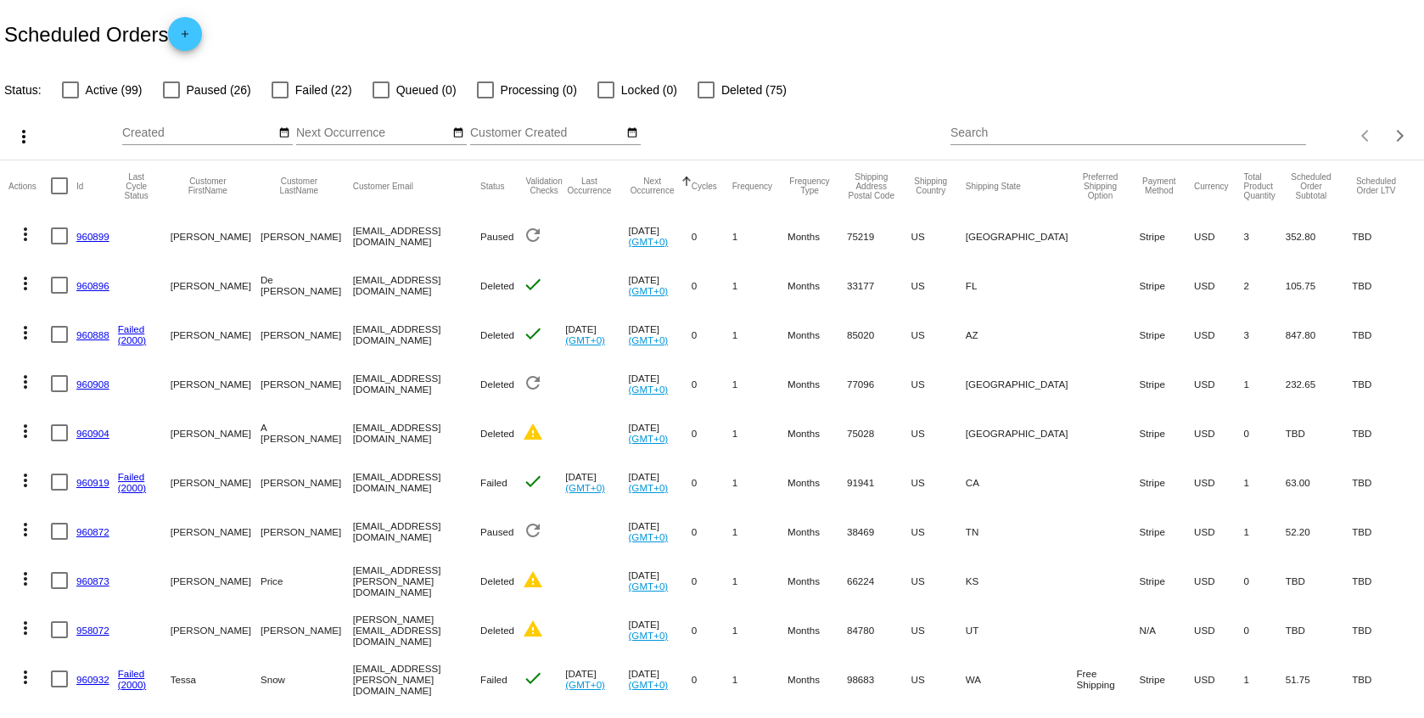
click at [698, 87] on div at bounding box center [706, 89] width 17 height 17
click at [705, 98] on input "Deleted (75)" at bounding box center [705, 98] width 1 height 1
checkbox input "true"
click at [1023, 138] on input "Search" at bounding box center [1128, 133] width 355 height 14
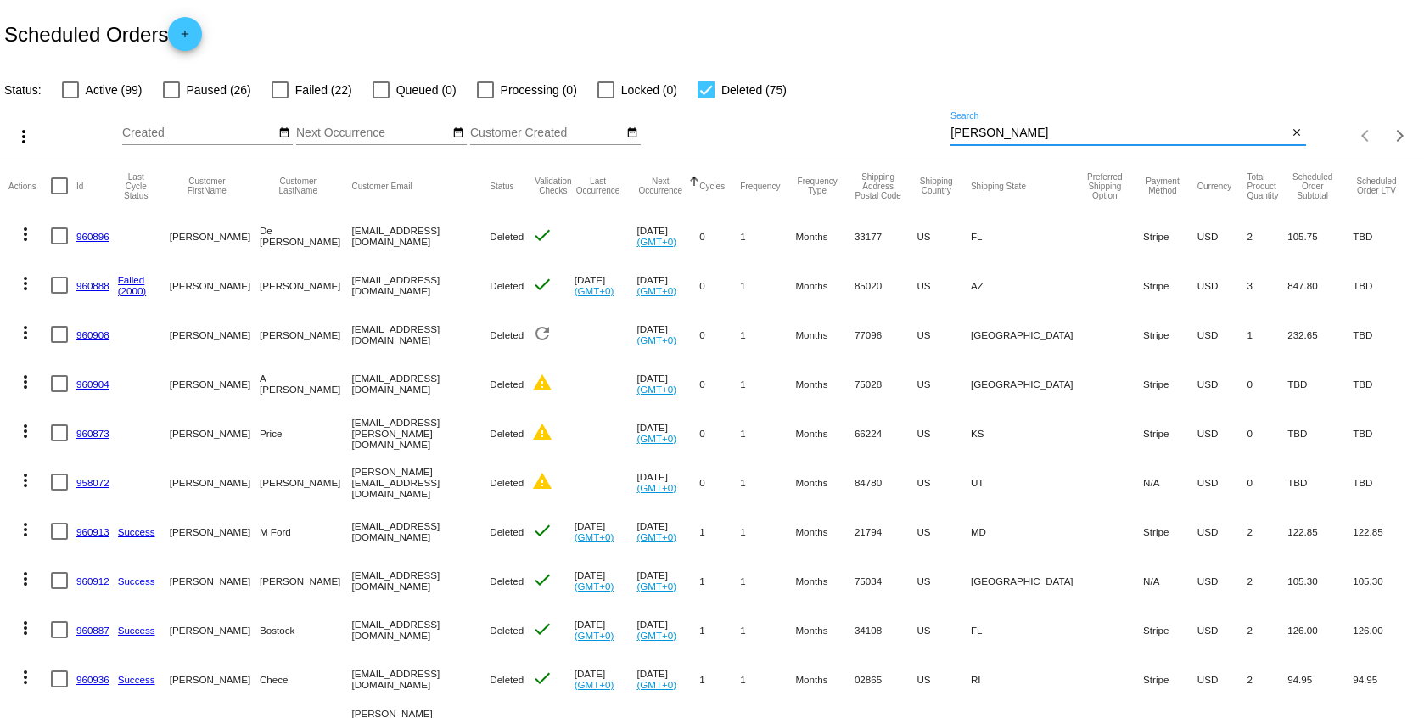
type input "[PERSON_NAME]"
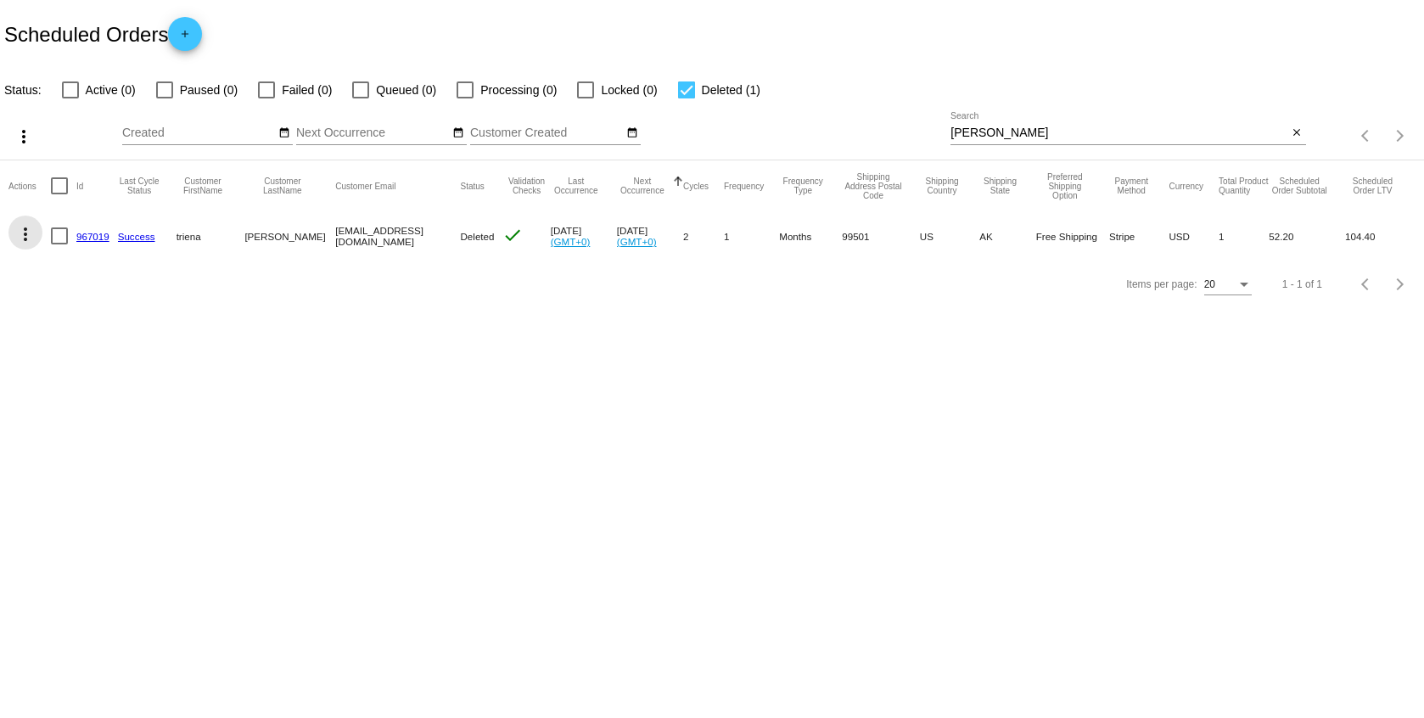
click at [31, 236] on mat-icon "more_vert" at bounding box center [25, 234] width 20 height 20
click at [31, 236] on div "info View Event Logs history View Cycles History edit View / Edit" at bounding box center [92, 299] width 169 height 168
click at [676, 89] on div at bounding box center [712, 359] width 1424 height 718
click at [678, 88] on div at bounding box center [686, 89] width 17 height 17
click at [686, 98] on input "Deleted (1)" at bounding box center [686, 98] width 1 height 1
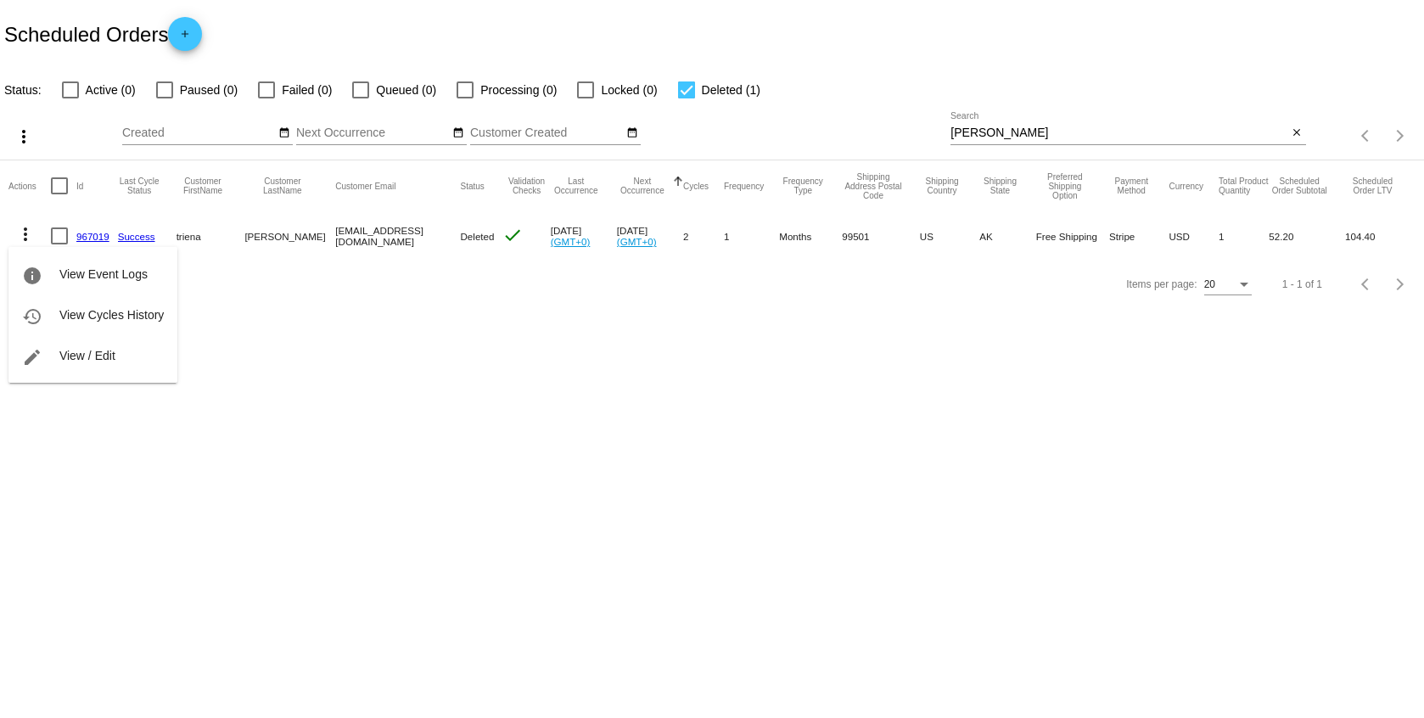
checkbox input "false"
click at [771, 131] on div "Sep Jan Feb Mar Apr Su Mo" at bounding box center [536, 136] width 829 height 48
click at [975, 140] on div "[PERSON_NAME] Search" at bounding box center [1119, 128] width 337 height 33
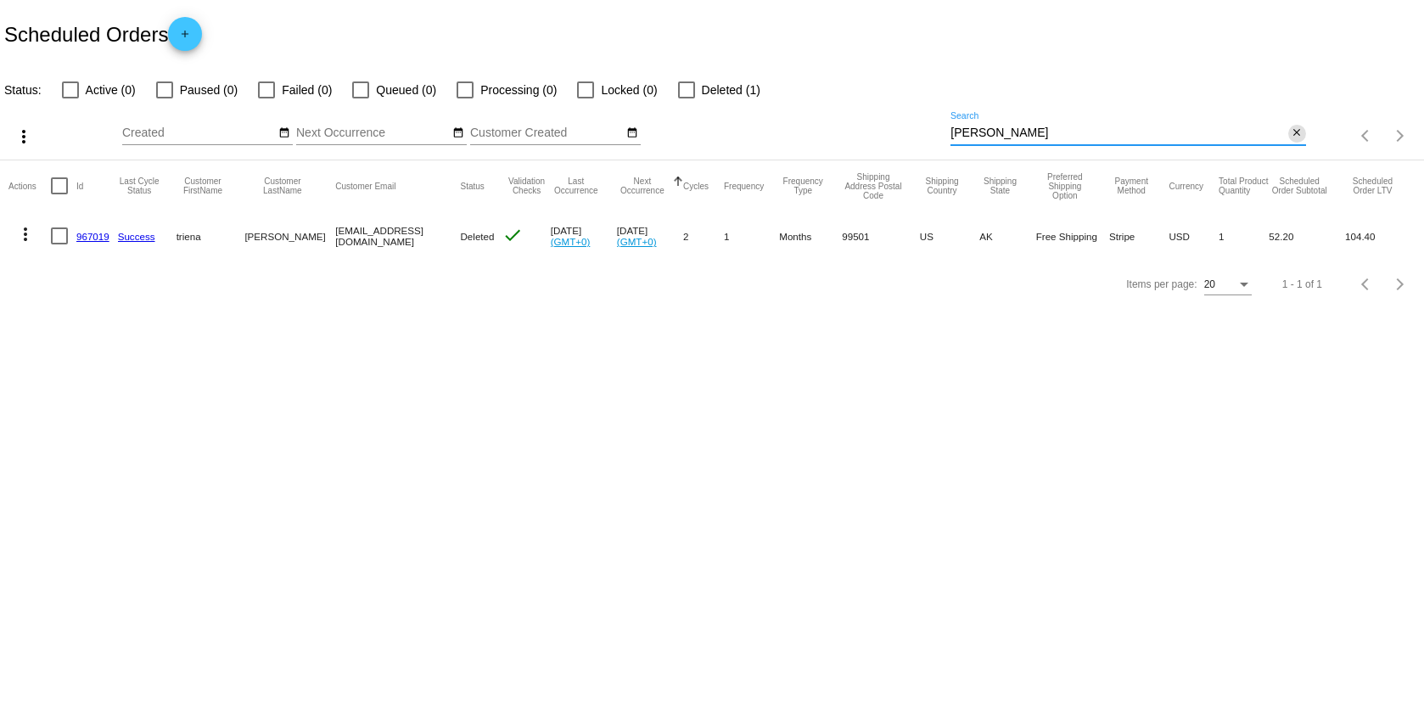
click at [1292, 140] on button "close" at bounding box center [1298, 134] width 18 height 18
